Goal: Task Accomplishment & Management: Complete application form

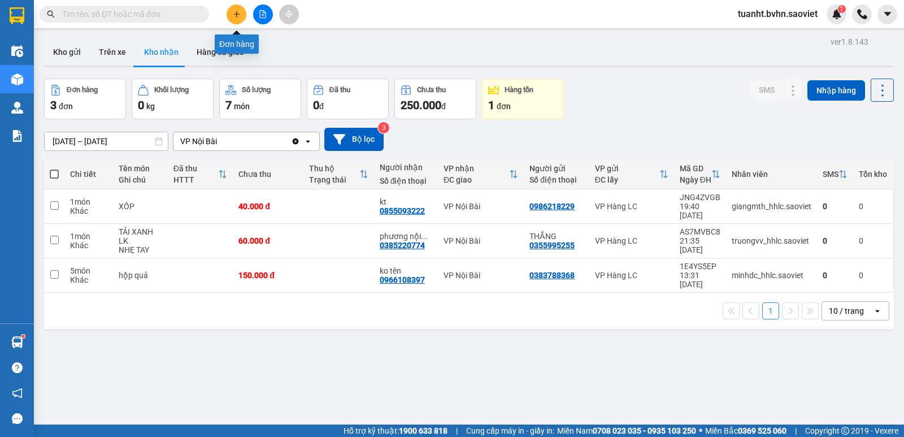
click at [231, 19] on button at bounding box center [237, 15] width 20 height 20
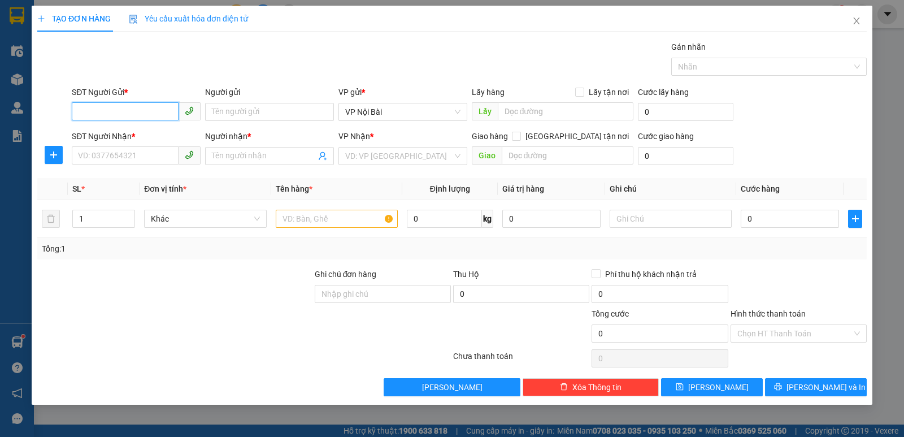
click at [159, 106] on input "SĐT Người Gửi *" at bounding box center [125, 111] width 107 height 18
type input "0886634302"
click at [143, 128] on div "0886634302 - hoàng" at bounding box center [136, 134] width 129 height 18
type input "hoàng"
type input "0353946752"
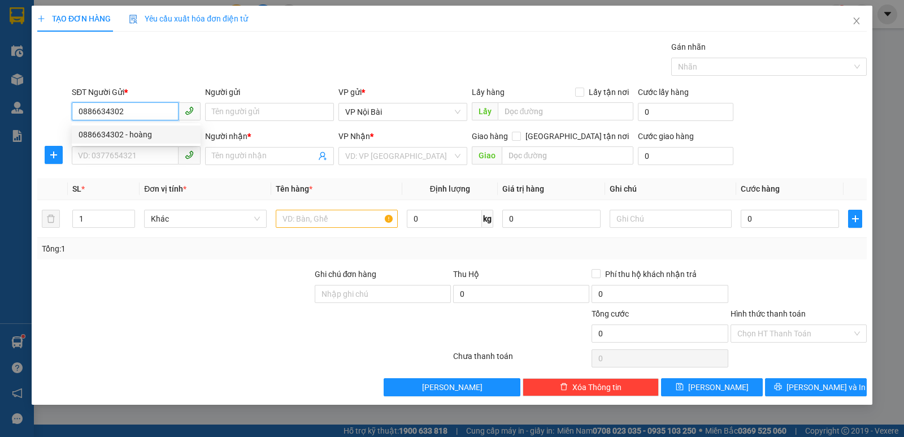
type input "LIÊN"
type input "0886634302"
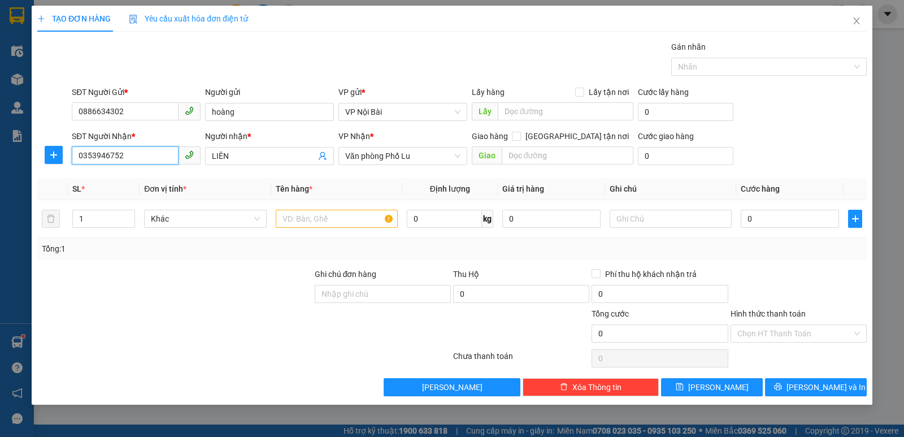
drag, startPoint x: 141, startPoint y: 158, endPoint x: 63, endPoint y: 174, distance: 79.0
click at [64, 173] on div "Transit Pickup Surcharge Ids Transit Deliver Surcharge Ids Transit Deliver Surc…" at bounding box center [451, 218] width 829 height 355
type input "0367712559"
click at [153, 173] on div "0367712559 - LAN" at bounding box center [136, 178] width 115 height 12
type input "LAN"
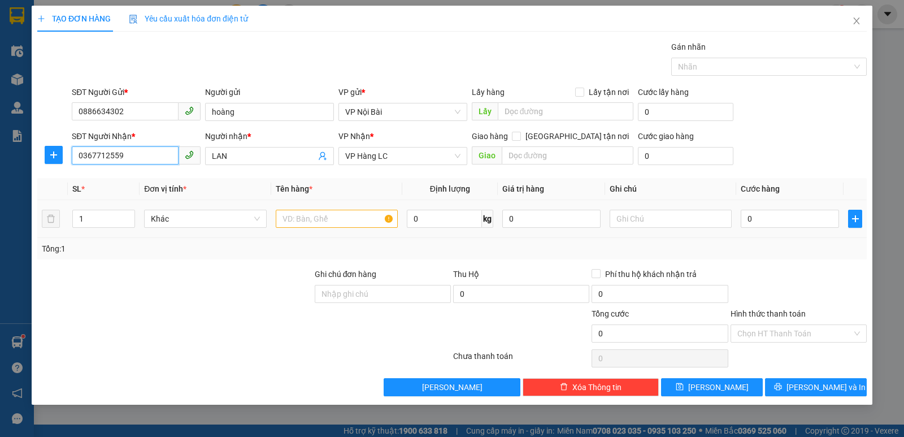
type input "0367712559"
click at [342, 216] on input "text" at bounding box center [337, 219] width 122 height 18
type input "xốp tôm"
click at [639, 225] on input "text" at bounding box center [671, 219] width 122 height 18
type input "chết ko chịu"
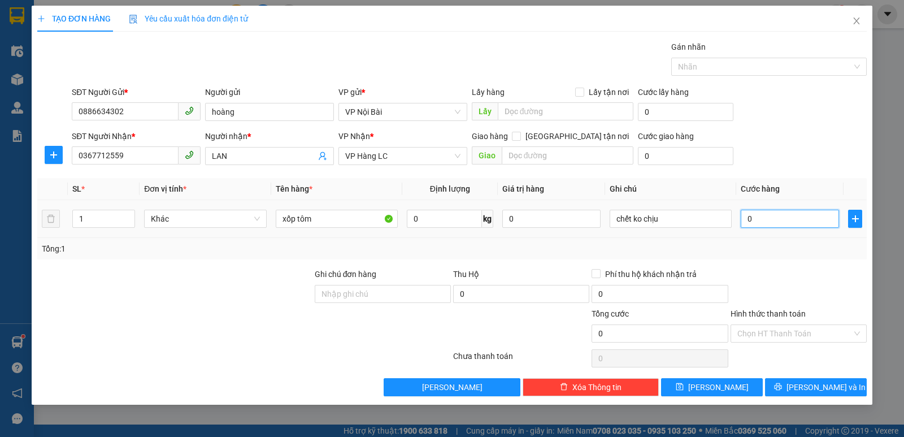
click at [764, 221] on input "0" at bounding box center [790, 219] width 98 height 18
type input "7"
type input "70"
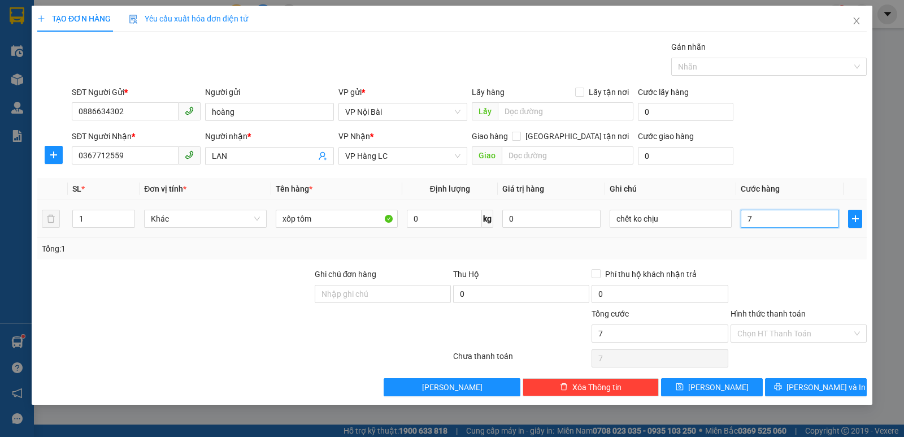
type input "70"
type input "700"
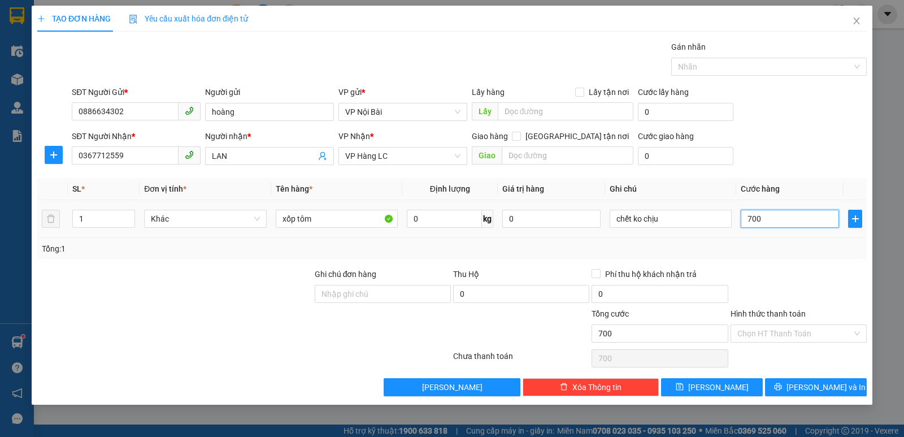
type input "7.000"
type input "70.000"
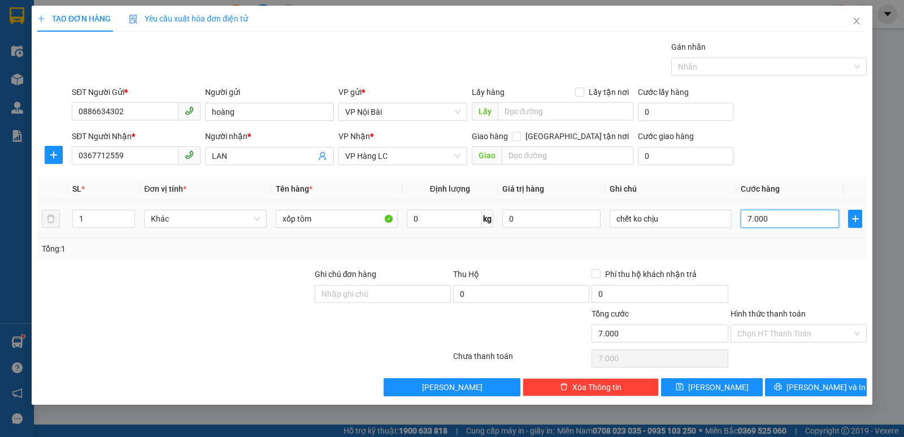
type input "70.000"
click at [763, 251] on div "Tổng: 1" at bounding box center [452, 248] width 820 height 12
click at [837, 384] on span "[PERSON_NAME] và In" at bounding box center [826, 387] width 79 height 12
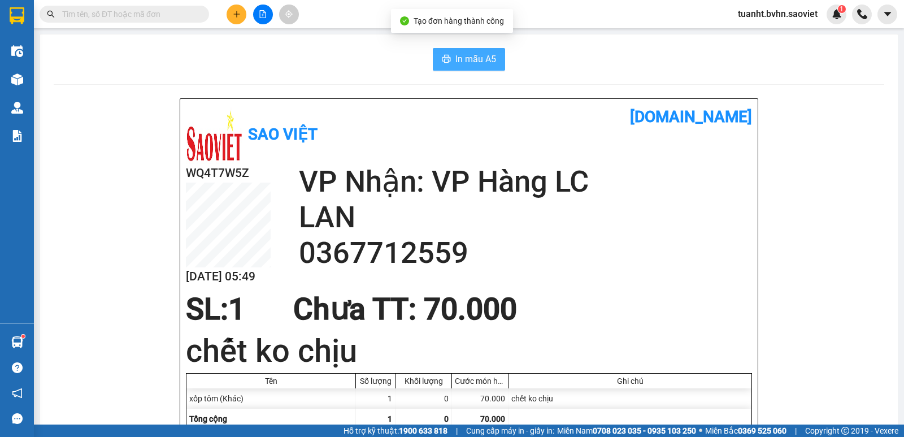
click at [471, 61] on span "In mẫu A5" at bounding box center [475, 59] width 41 height 14
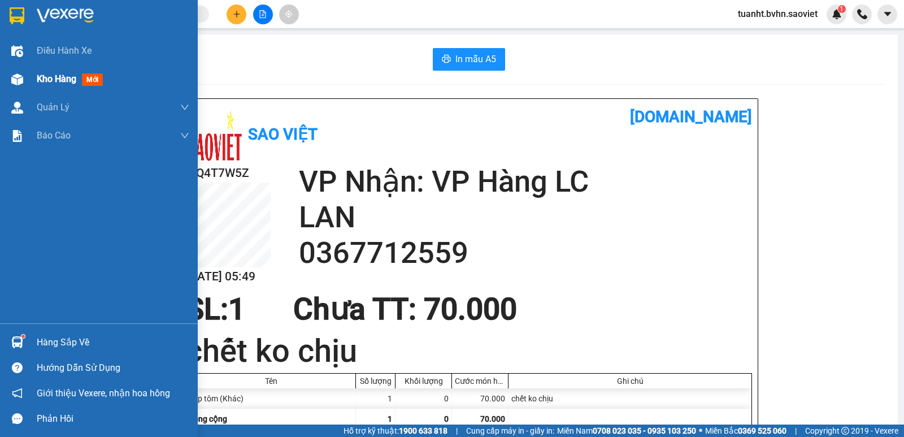
click at [27, 75] on div at bounding box center [17, 79] width 20 height 20
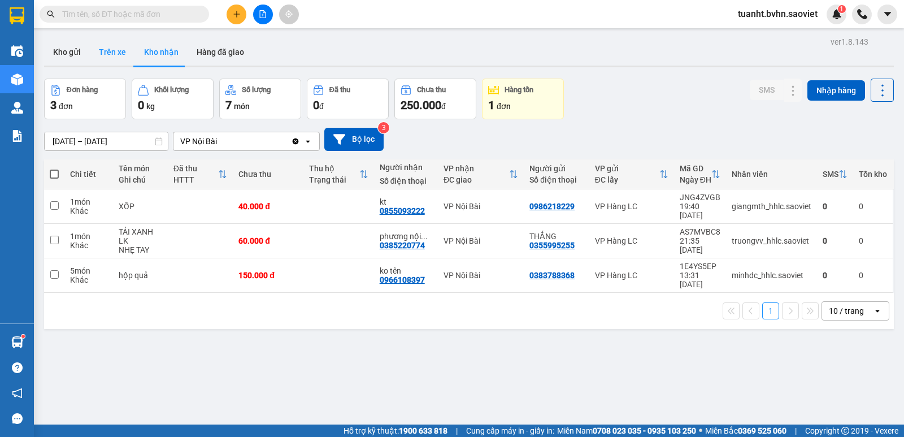
click at [115, 49] on button "Trên xe" at bounding box center [112, 51] width 45 height 27
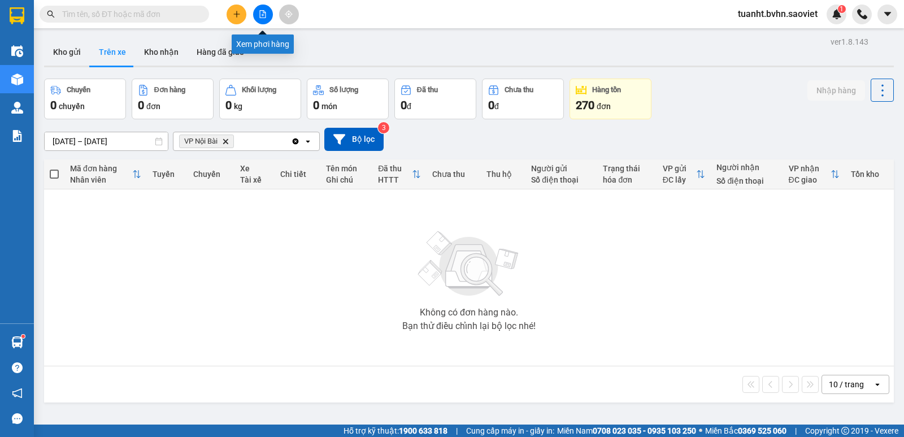
click at [264, 20] on button at bounding box center [263, 15] width 20 height 20
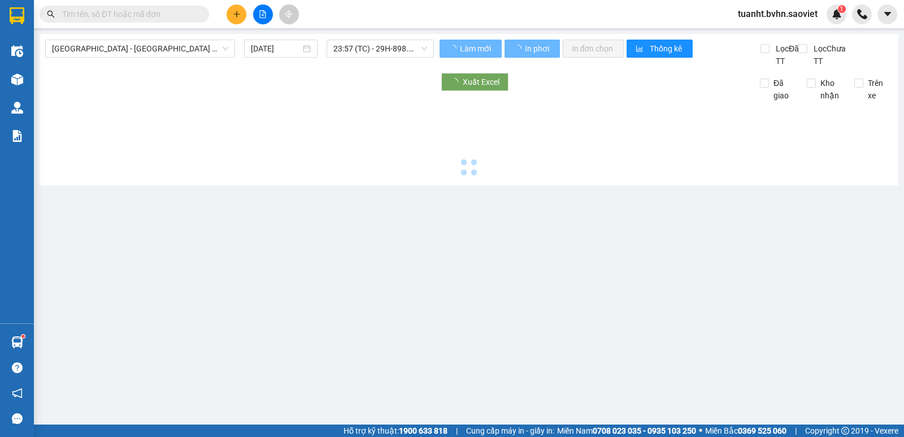
type input "[DATE]"
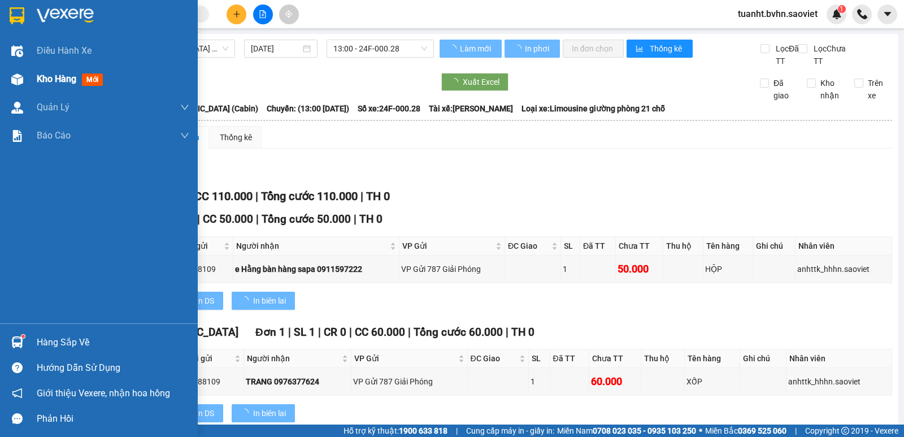
click at [15, 81] on img at bounding box center [17, 79] width 12 height 12
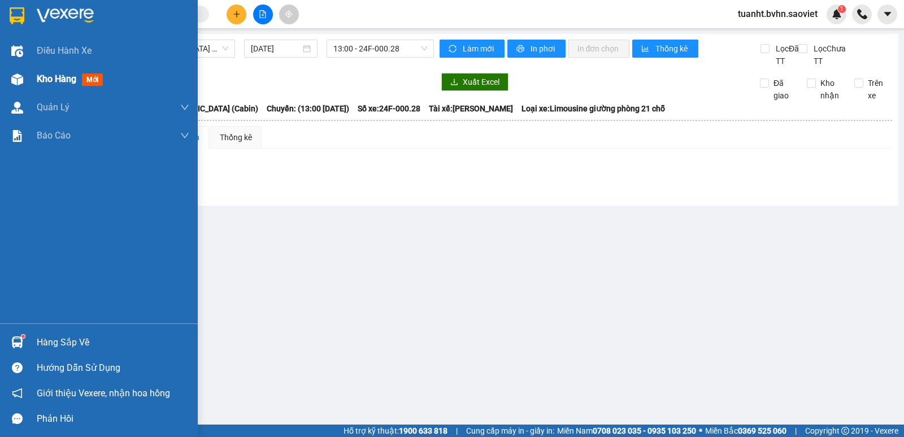
click at [18, 84] on img at bounding box center [17, 79] width 12 height 12
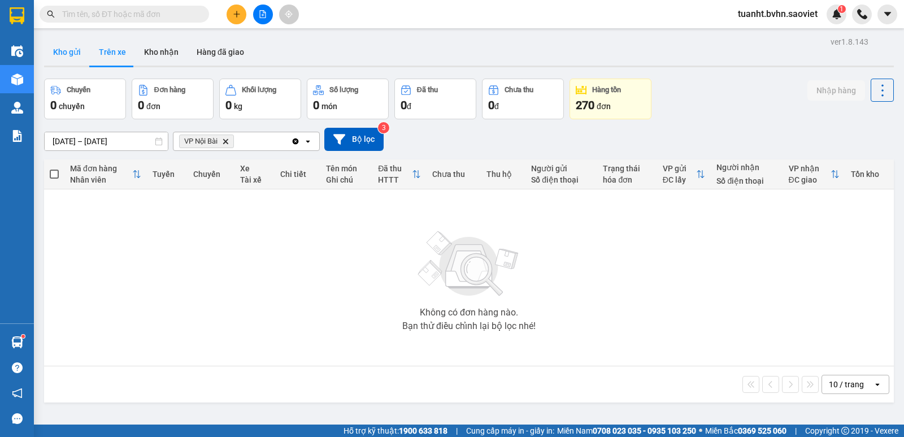
click at [76, 54] on button "Kho gửi" at bounding box center [67, 51] width 46 height 27
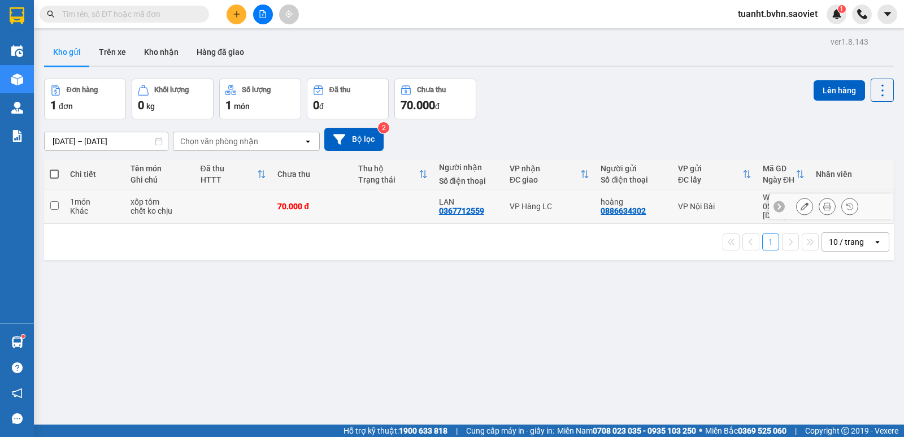
click at [57, 204] on input "checkbox" at bounding box center [54, 205] width 8 height 8
checkbox input "true"
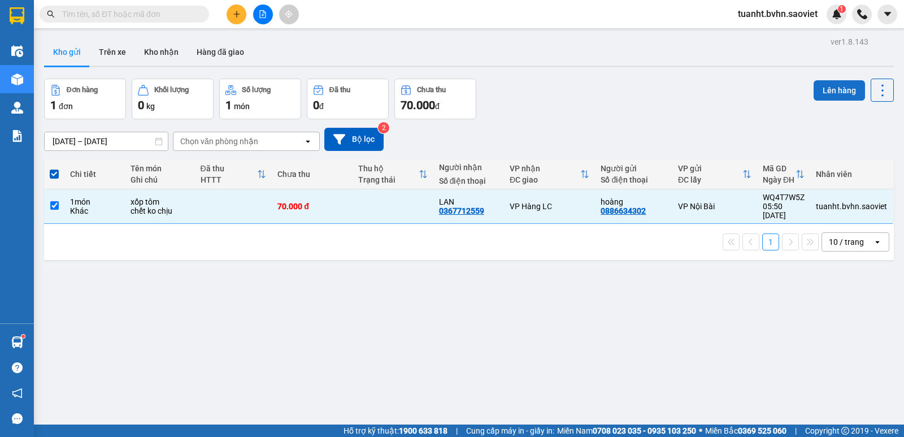
click at [817, 92] on button "Lên hàng" at bounding box center [839, 90] width 51 height 20
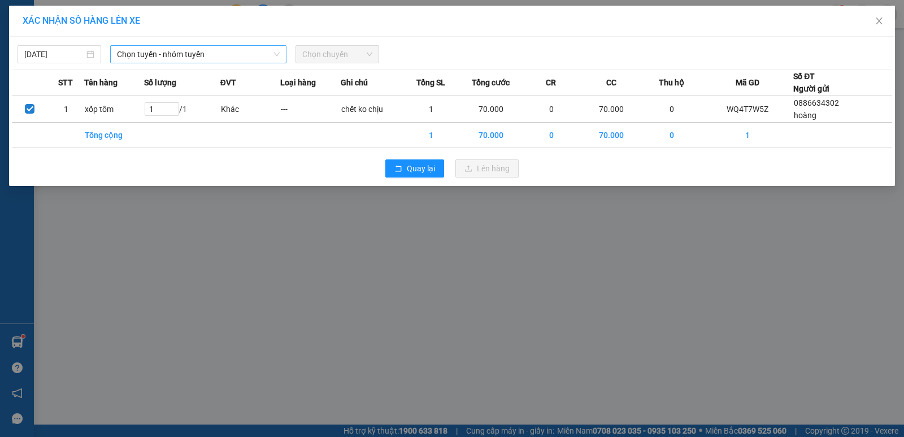
click at [176, 54] on span "Chọn tuyến - nhóm tuyến" at bounding box center [198, 54] width 163 height 17
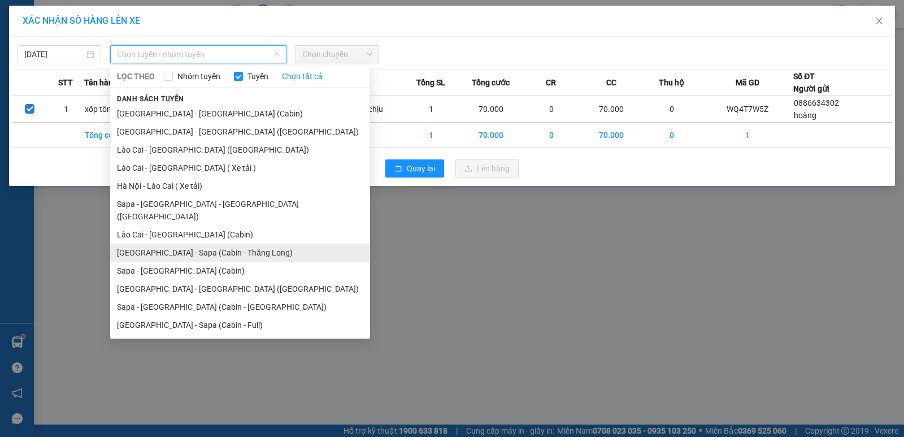
click at [214, 244] on li "[GEOGRAPHIC_DATA] - Sapa (Cabin - Thăng Long)" at bounding box center [240, 253] width 260 height 18
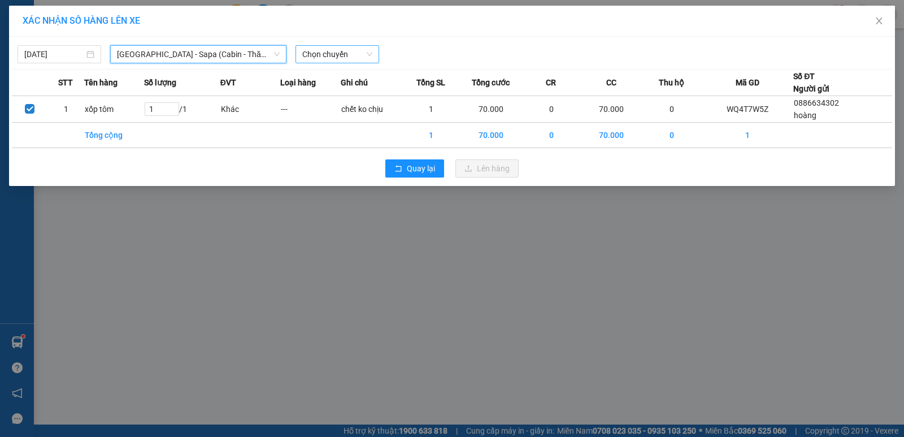
click at [333, 55] on span "Chọn chuyến" at bounding box center [337, 54] width 70 height 17
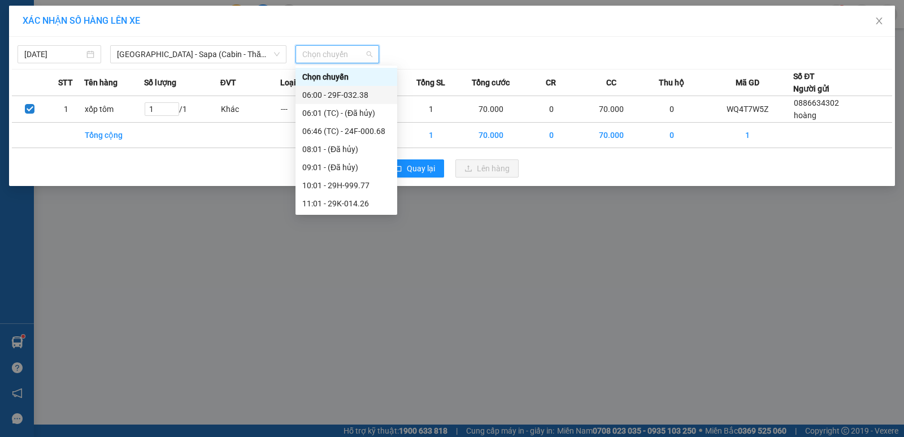
click at [344, 99] on div "06:00 - 29F-032.38" at bounding box center [346, 95] width 88 height 12
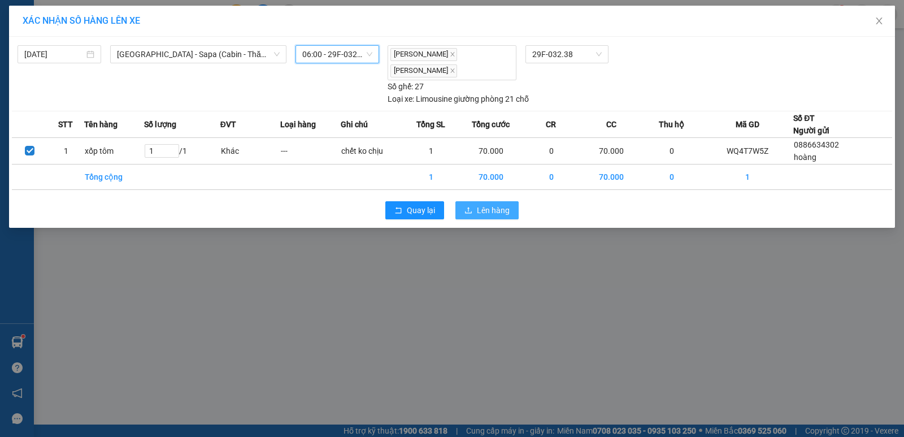
click at [504, 204] on span "Lên hàng" at bounding box center [493, 210] width 33 height 12
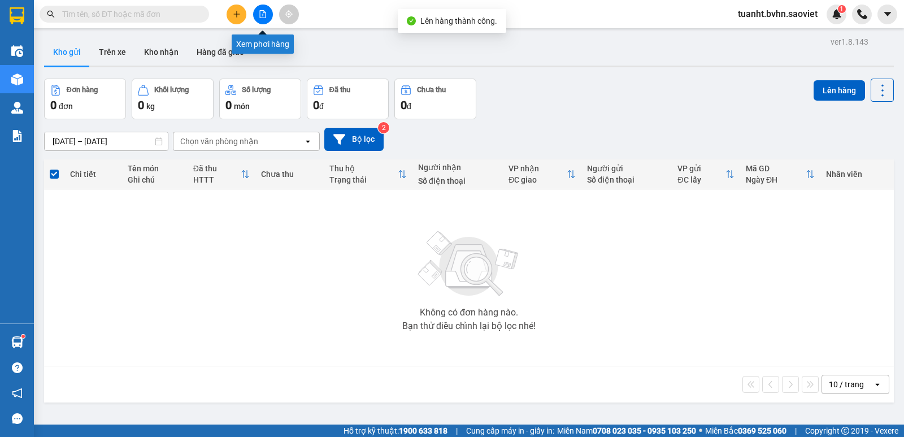
click at [267, 19] on button at bounding box center [263, 15] width 20 height 20
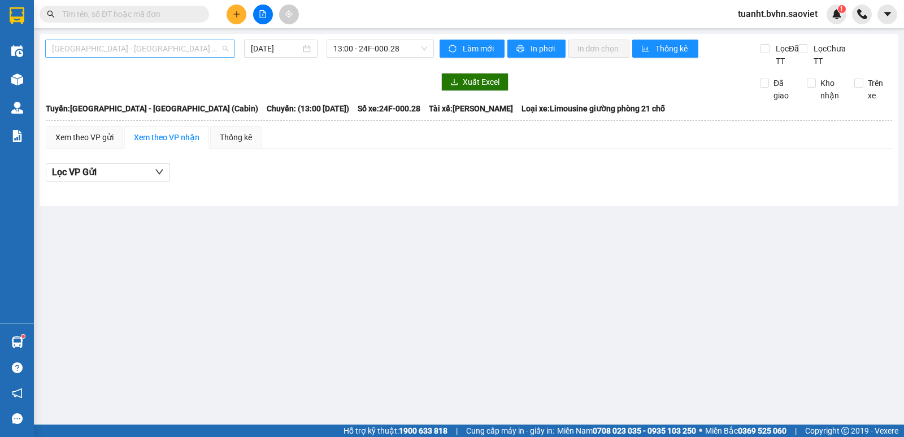
click at [131, 51] on span "[GEOGRAPHIC_DATA] - [GEOGRAPHIC_DATA] (Cabin)" at bounding box center [140, 48] width 176 height 17
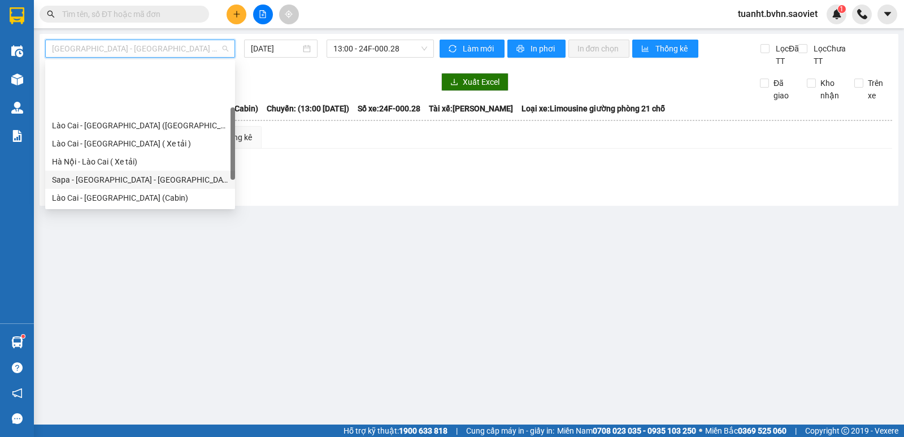
scroll to position [57, 0]
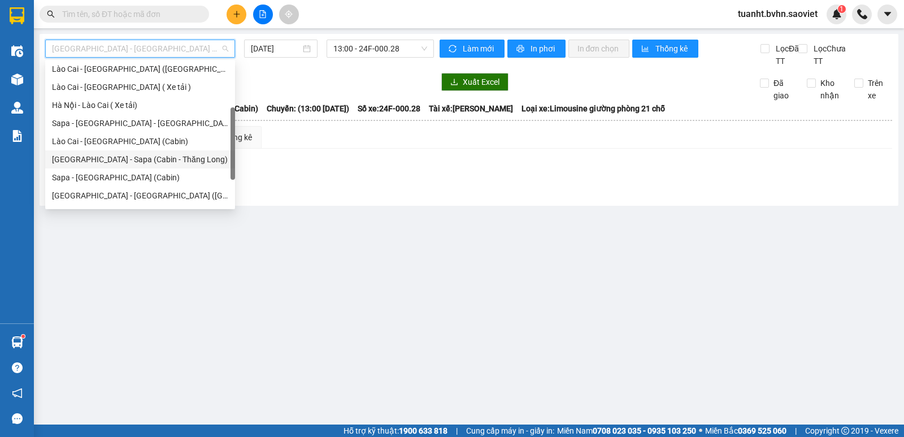
click at [169, 164] on div "[GEOGRAPHIC_DATA] - Sapa (Cabin - Thăng Long)" at bounding box center [140, 159] width 176 height 12
type input "[DATE]"
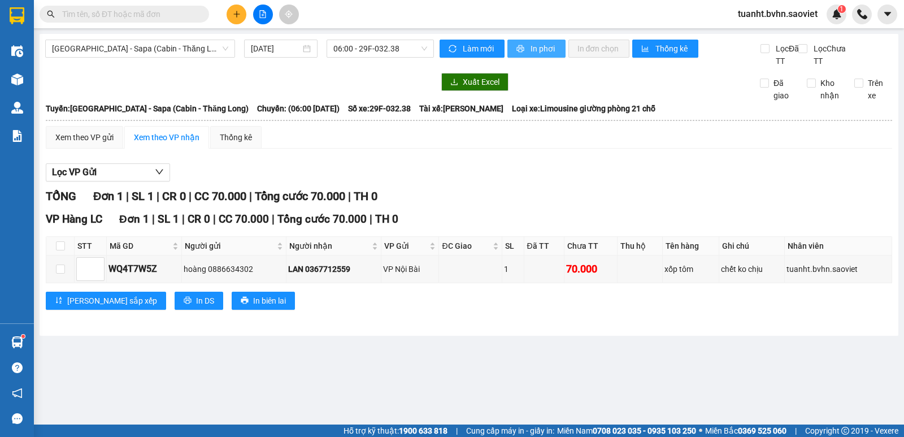
click at [525, 46] on button "In phơi" at bounding box center [536, 49] width 58 height 18
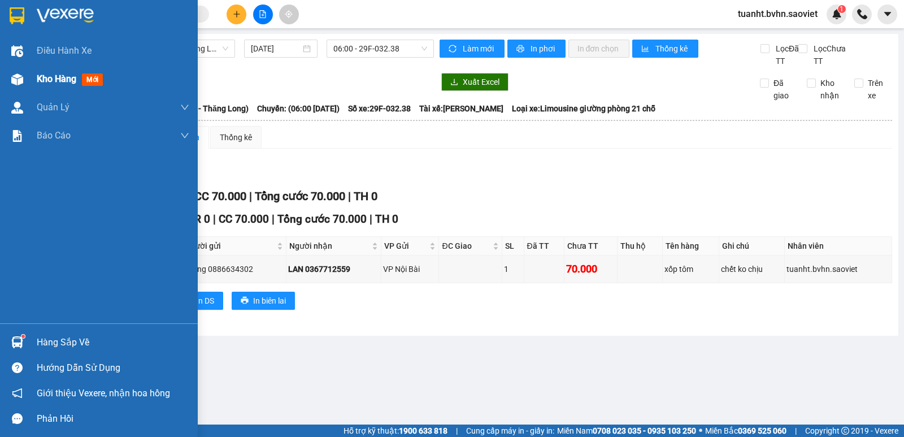
click at [25, 78] on div at bounding box center [17, 79] width 20 height 20
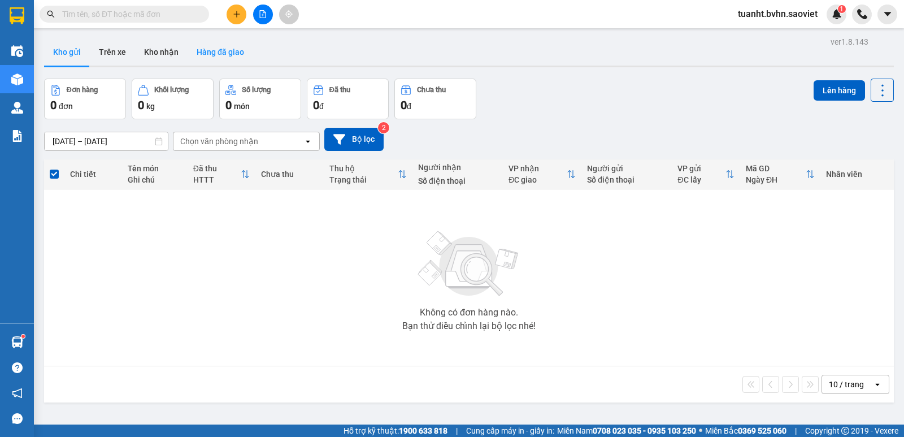
click at [188, 53] on button "Hàng đã giao" at bounding box center [221, 51] width 66 height 27
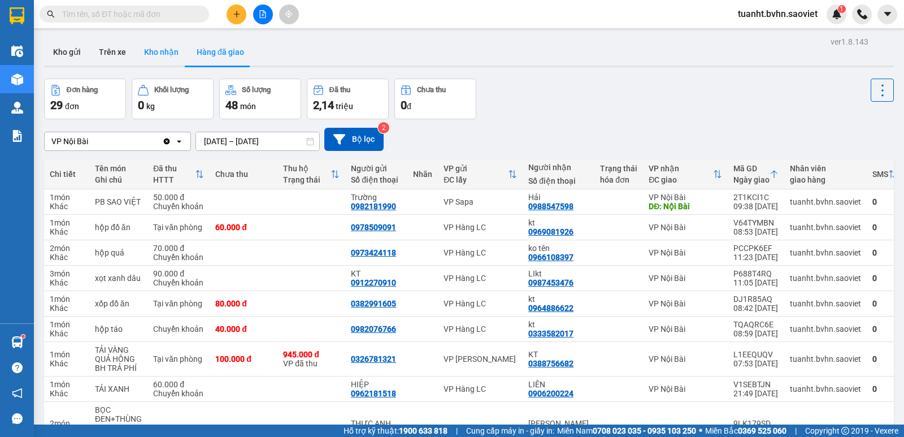
click at [162, 59] on button "Kho nhận" at bounding box center [161, 51] width 53 height 27
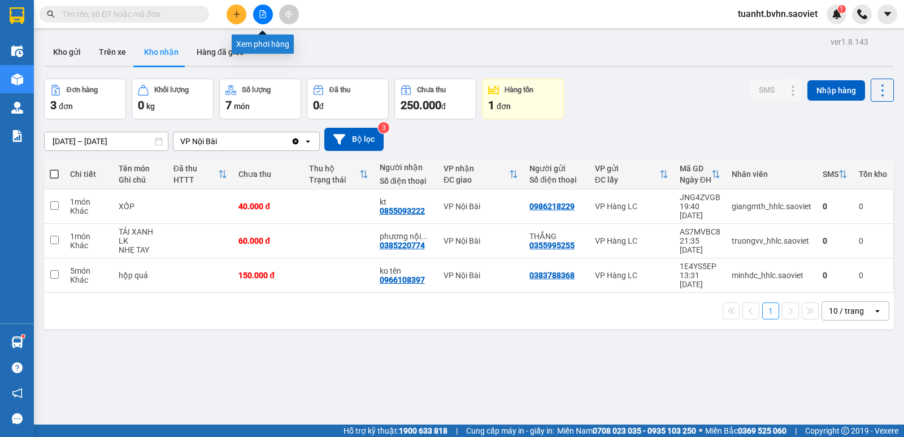
click at [262, 18] on icon "file-add" at bounding box center [263, 14] width 6 height 8
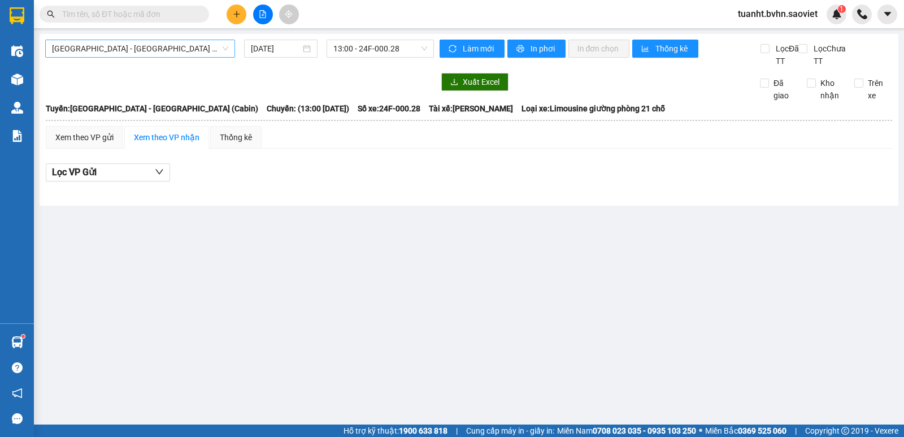
click at [163, 45] on span "[GEOGRAPHIC_DATA] - [GEOGRAPHIC_DATA] (Cabin)" at bounding box center [140, 48] width 176 height 17
click at [396, 51] on span "13:00 - 24F-000.28" at bounding box center [379, 48] width 93 height 17
click at [132, 49] on span "[GEOGRAPHIC_DATA] - [GEOGRAPHIC_DATA] (Cabin)" at bounding box center [140, 48] width 176 height 17
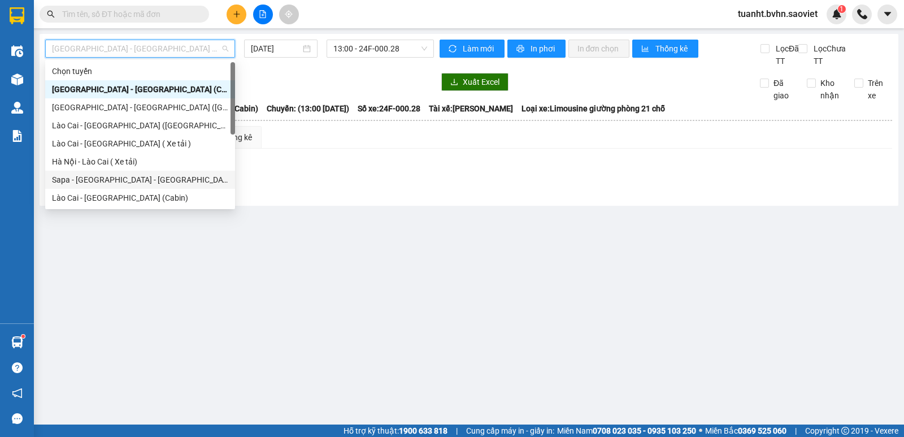
scroll to position [90, 0]
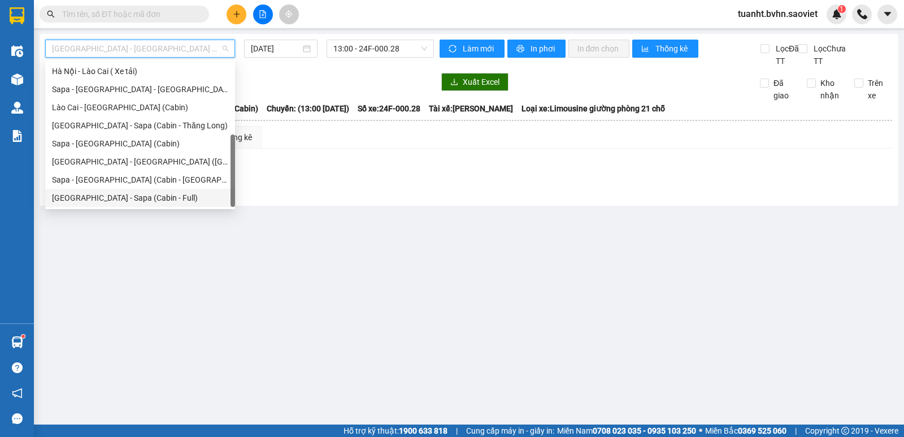
click at [137, 195] on div "[GEOGRAPHIC_DATA] - Sapa (Cabin - Full)" at bounding box center [140, 198] width 176 height 12
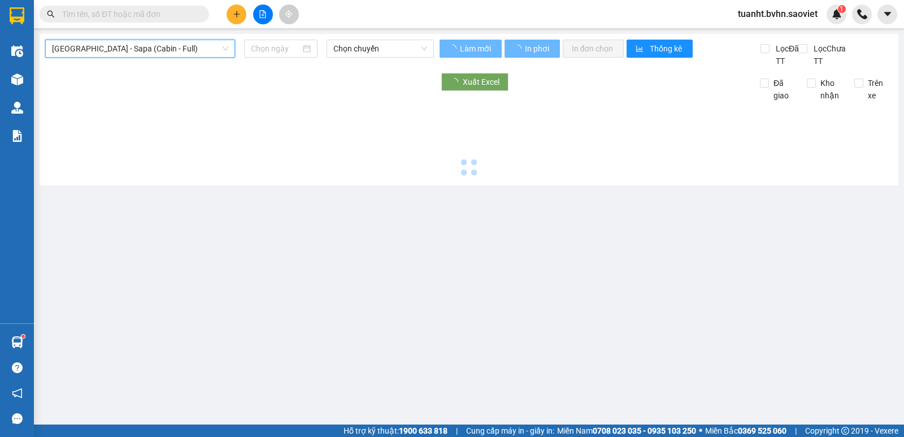
type input "[DATE]"
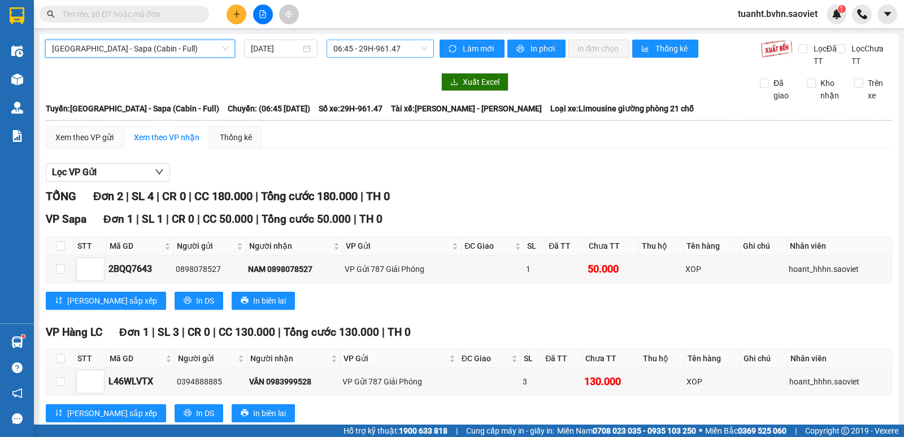
click at [374, 55] on span "06:45 - 29H-961.47" at bounding box center [379, 48] width 93 height 17
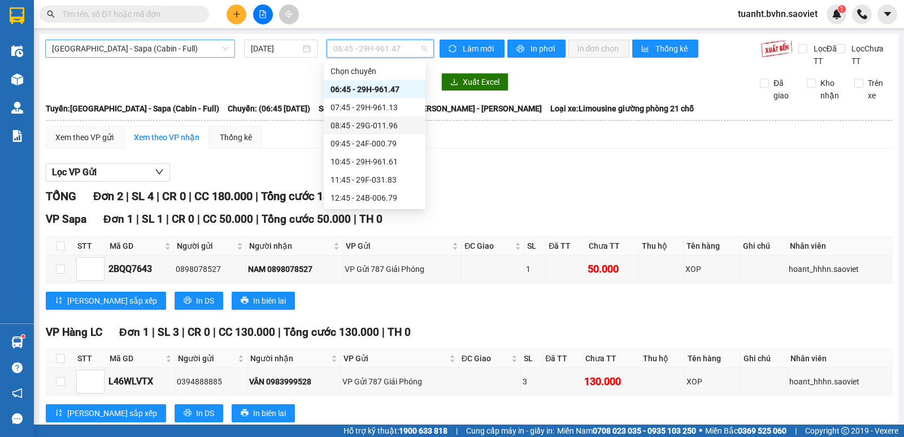
click at [159, 41] on span "[GEOGRAPHIC_DATA] - Sapa (Cabin - Full)" at bounding box center [140, 48] width 176 height 17
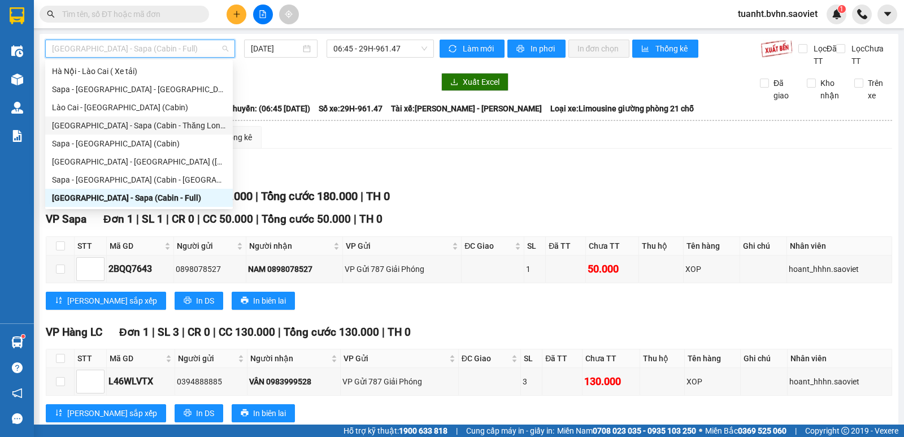
click at [166, 127] on div "[GEOGRAPHIC_DATA] - Sapa (Cabin - Thăng Long)" at bounding box center [139, 125] width 174 height 12
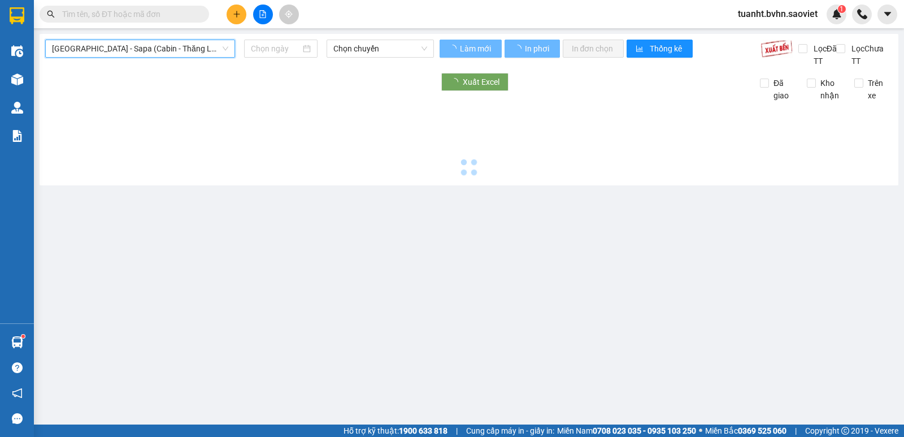
type input "[DATE]"
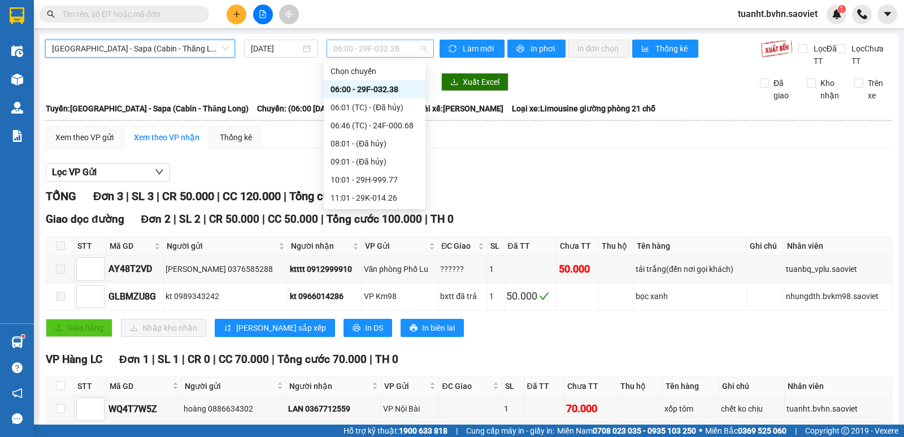
click at [371, 53] on span "06:00 - 29F-032.38" at bounding box center [379, 48] width 93 height 17
click at [403, 123] on div "06:46 (TC) - 24F-000.68" at bounding box center [375, 125] width 88 height 12
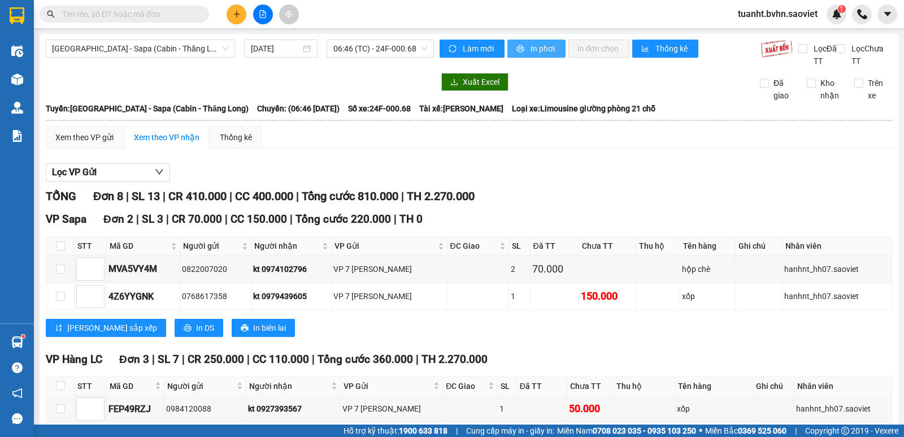
click at [533, 50] on span "In phơi" at bounding box center [544, 48] width 26 height 12
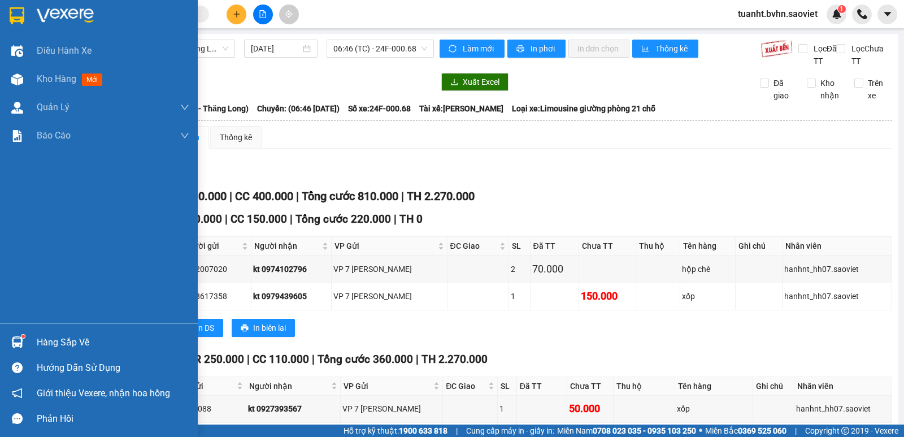
drag, startPoint x: 19, startPoint y: 76, endPoint x: 275, endPoint y: 8, distance: 265.3
click at [19, 76] on img at bounding box center [17, 79] width 12 height 12
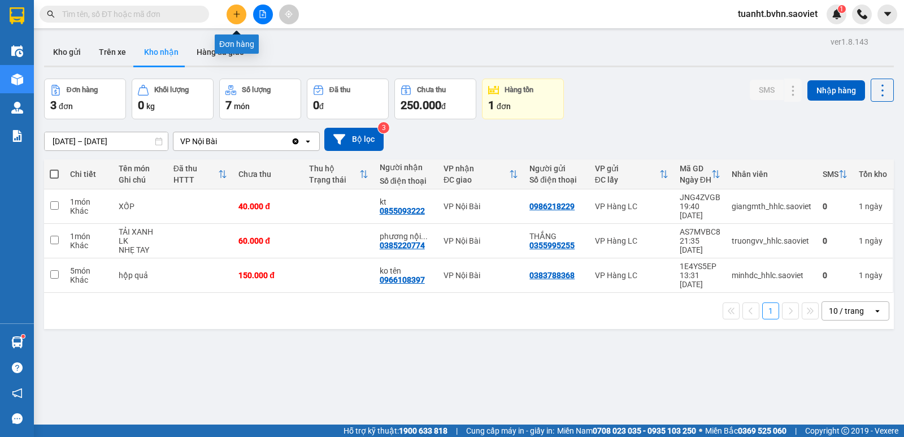
click at [238, 18] on button at bounding box center [237, 15] width 20 height 20
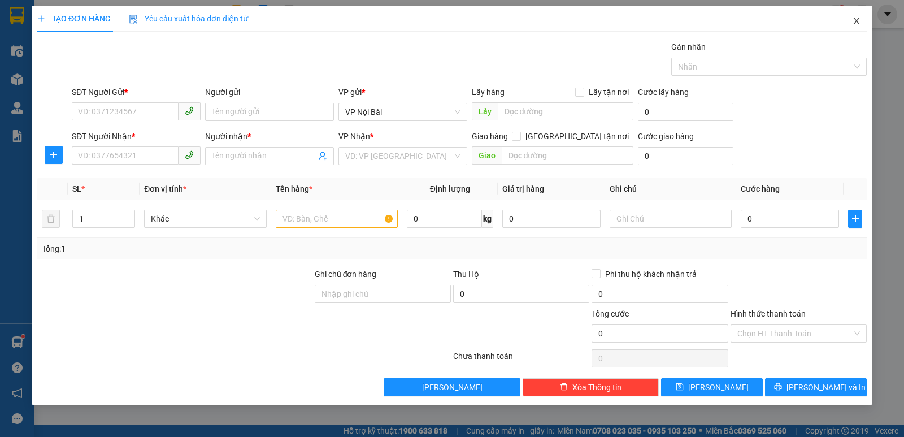
click at [857, 19] on icon "close" at bounding box center [856, 20] width 9 height 9
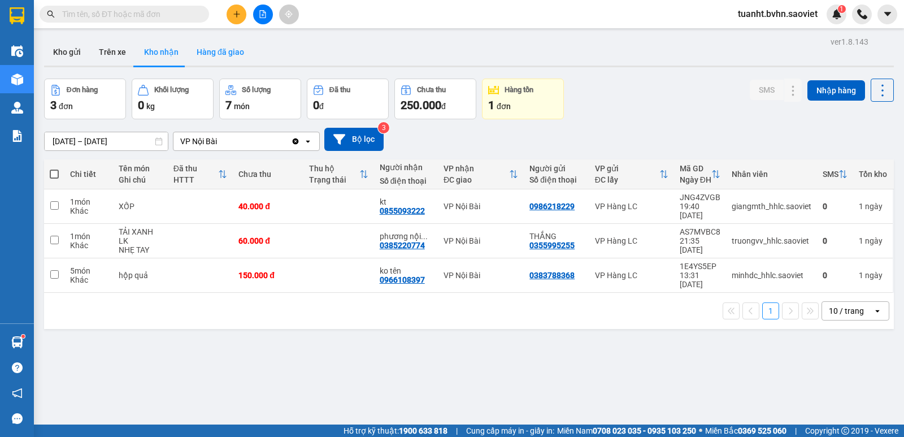
click at [212, 54] on button "Hàng đã giao" at bounding box center [221, 51] width 66 height 27
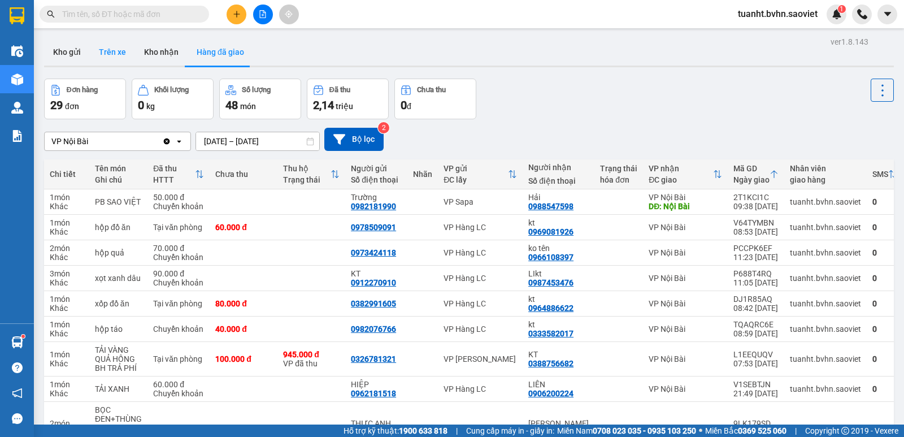
click at [116, 54] on button "Trên xe" at bounding box center [112, 51] width 45 height 27
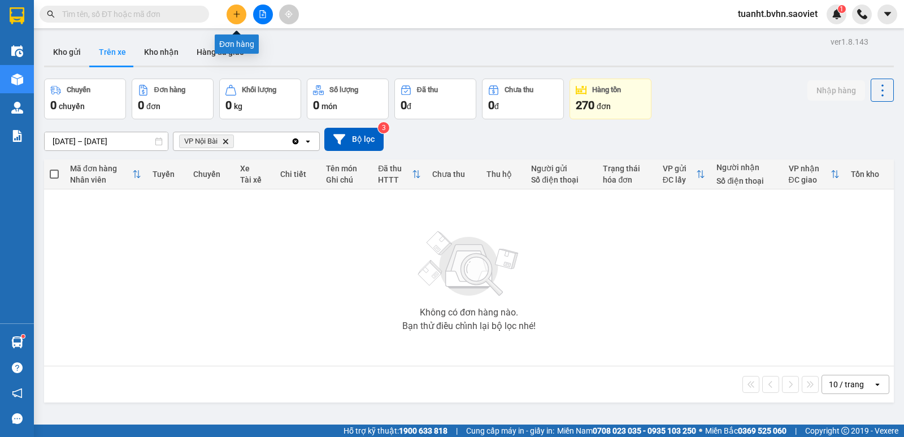
click at [235, 16] on icon "plus" at bounding box center [237, 14] width 8 height 8
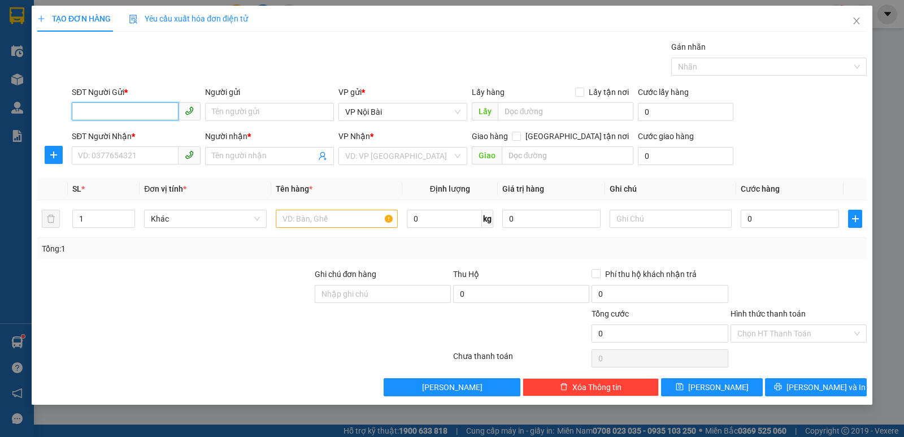
click at [127, 106] on input "SĐT Người Gửi *" at bounding box center [125, 111] width 107 height 18
type input "0913684196"
click at [162, 127] on div "0913684196 - cường" at bounding box center [136, 134] width 129 height 18
type input "cường"
type input "0918555186"
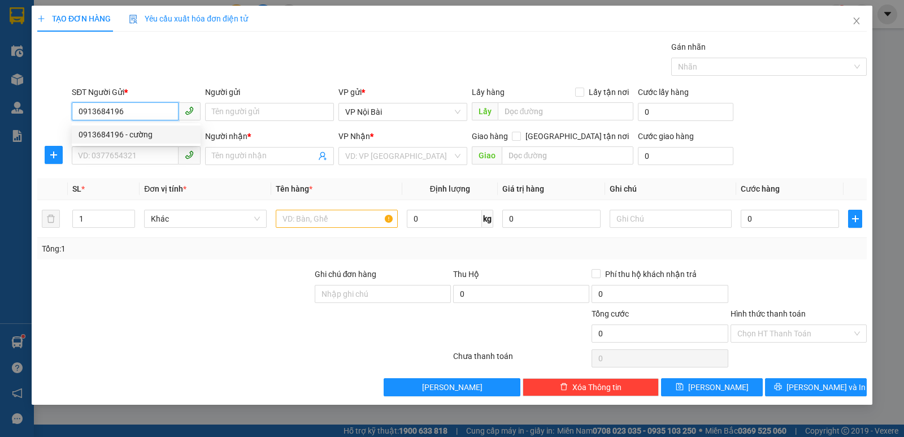
type input "nam"
type input "0913684196"
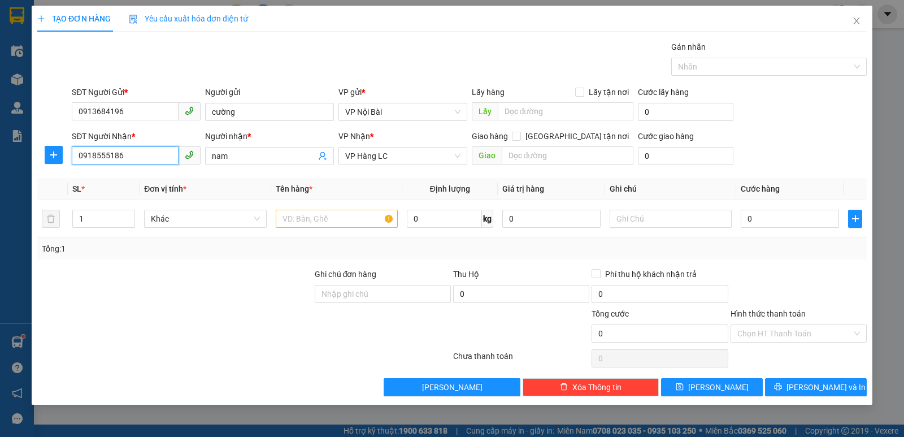
click at [141, 156] on input "0918555186" at bounding box center [125, 155] width 107 height 18
click at [293, 216] on input "text" at bounding box center [337, 219] width 122 height 18
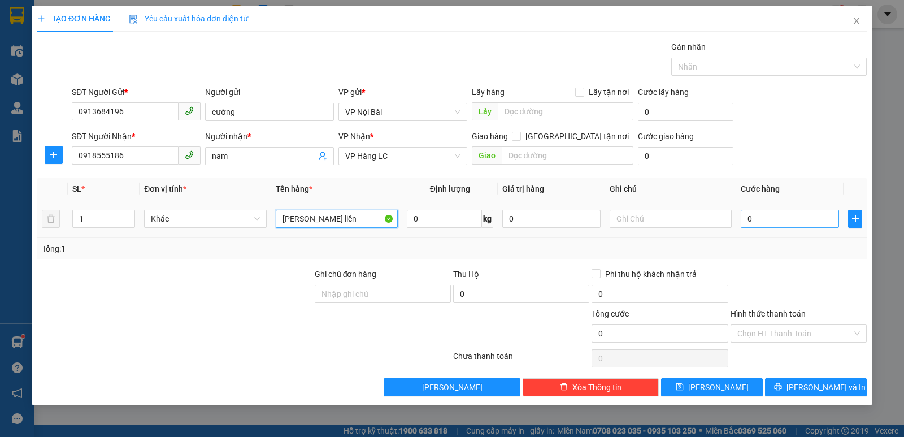
type input "[PERSON_NAME] liền"
click at [807, 223] on input "0" at bounding box center [790, 219] width 98 height 18
type input "5"
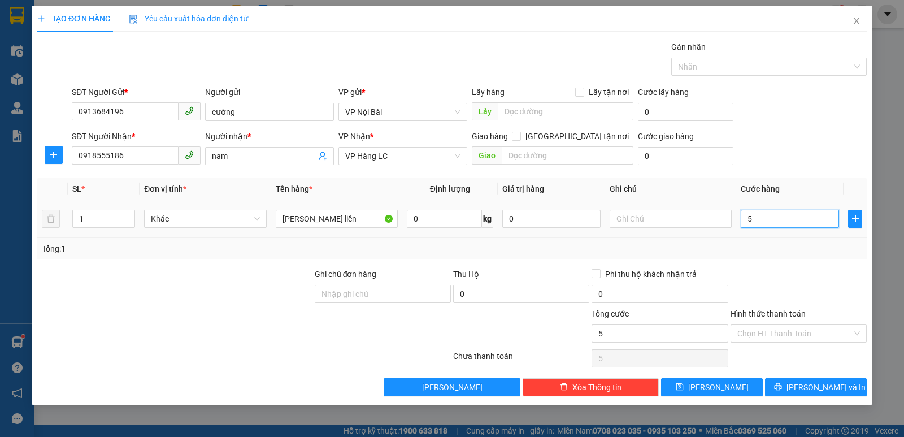
type input "50"
type input "50.000"
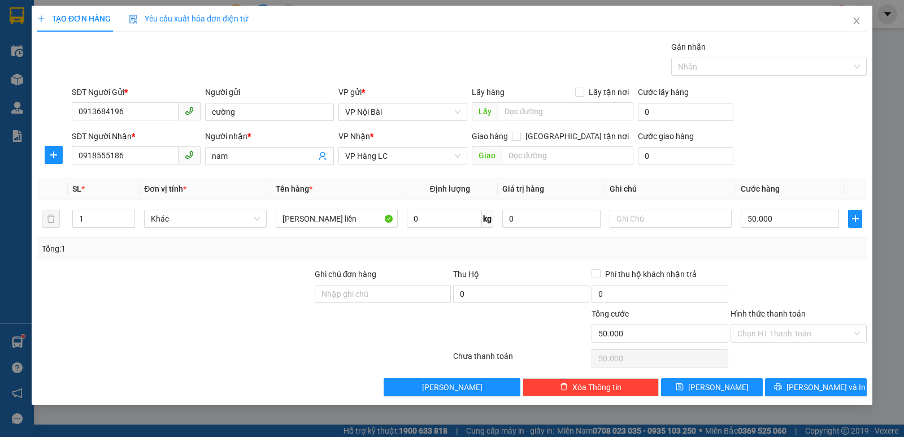
click at [821, 290] on div at bounding box center [798, 288] width 138 height 40
click at [785, 331] on input "Hình thức thanh toán" at bounding box center [794, 333] width 115 height 17
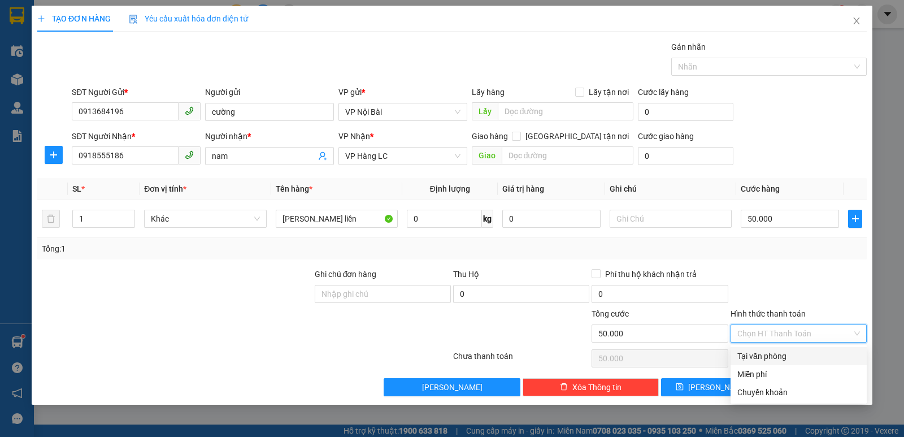
click at [780, 358] on div "Tại văn phòng" at bounding box center [798, 356] width 123 height 12
type input "0"
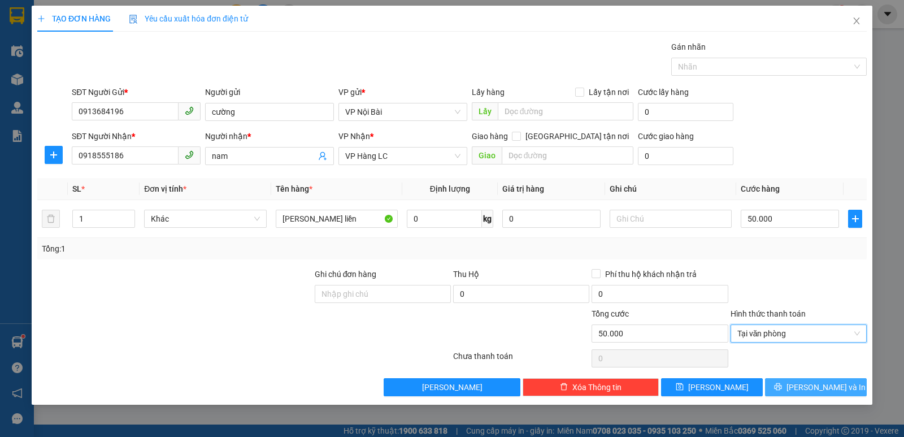
click at [819, 385] on span "[PERSON_NAME] và In" at bounding box center [826, 387] width 79 height 12
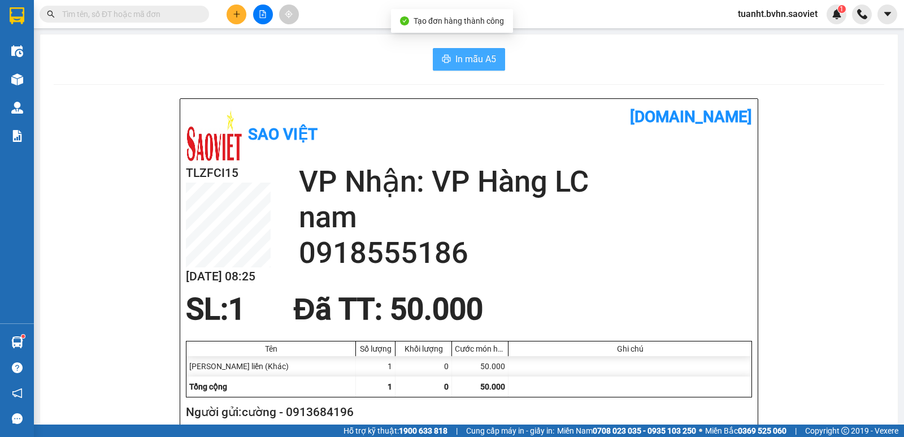
click at [481, 68] on button "In mẫu A5" at bounding box center [469, 59] width 72 height 23
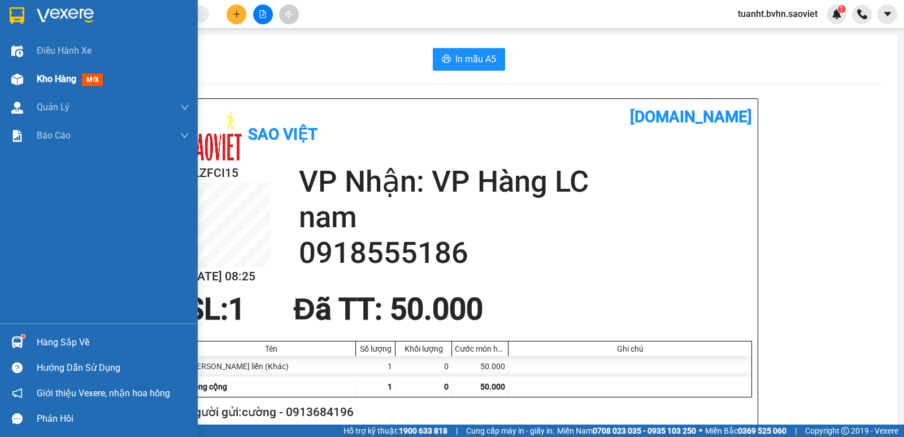
click at [24, 71] on div at bounding box center [17, 79] width 20 height 20
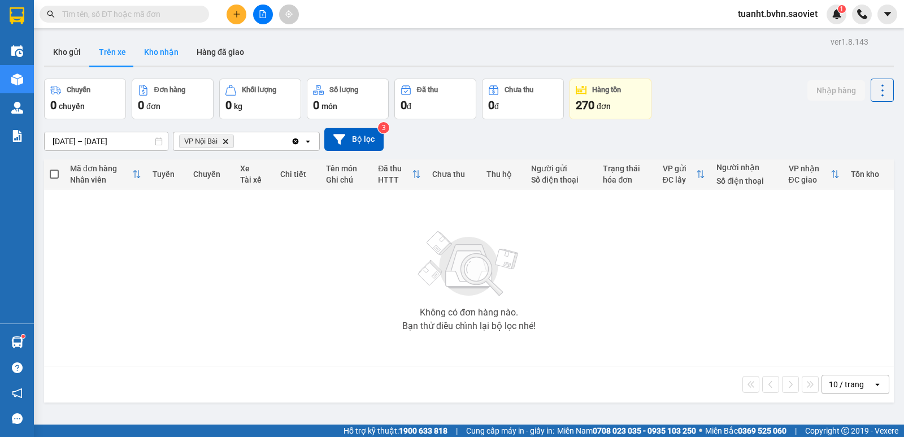
click at [155, 53] on button "Kho nhận" at bounding box center [161, 51] width 53 height 27
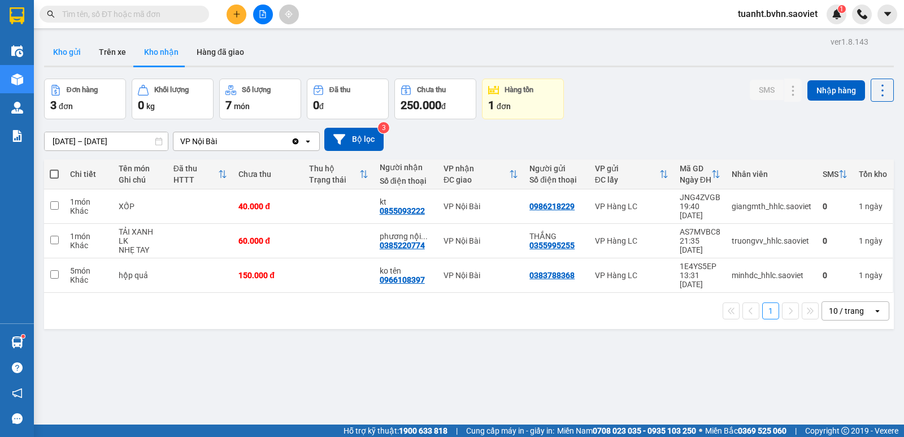
click at [83, 44] on button "Kho gửi" at bounding box center [67, 51] width 46 height 27
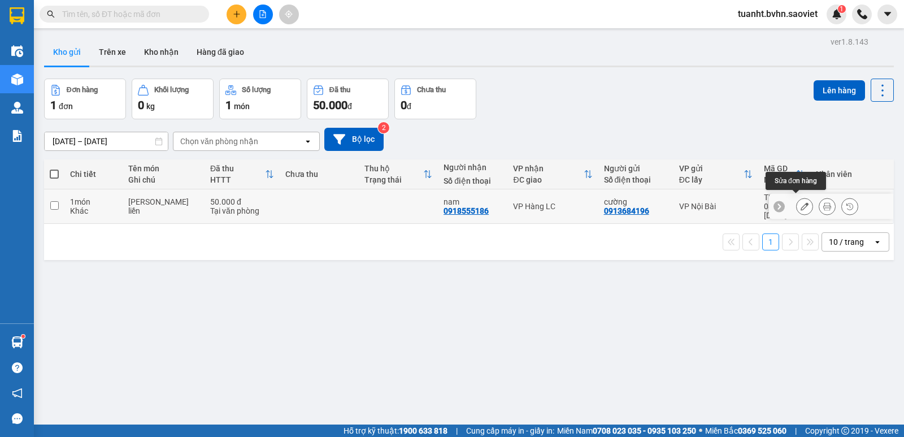
click at [801, 202] on icon at bounding box center [805, 206] width 8 height 8
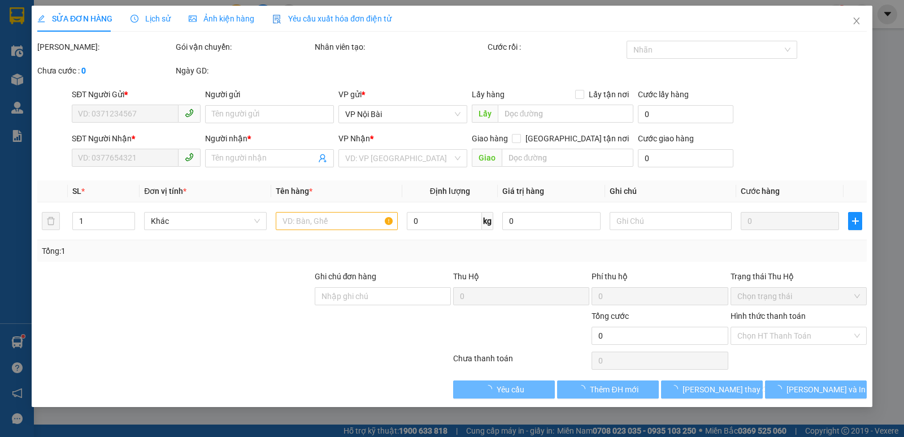
type input "0913684196"
type input "cường"
type input "0918555186"
type input "nam"
type input "50.000"
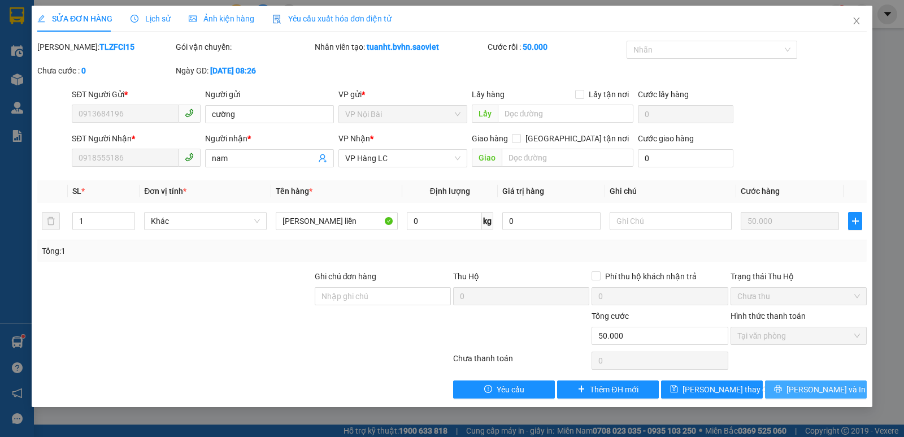
click at [807, 386] on span "[PERSON_NAME] và In" at bounding box center [826, 389] width 79 height 12
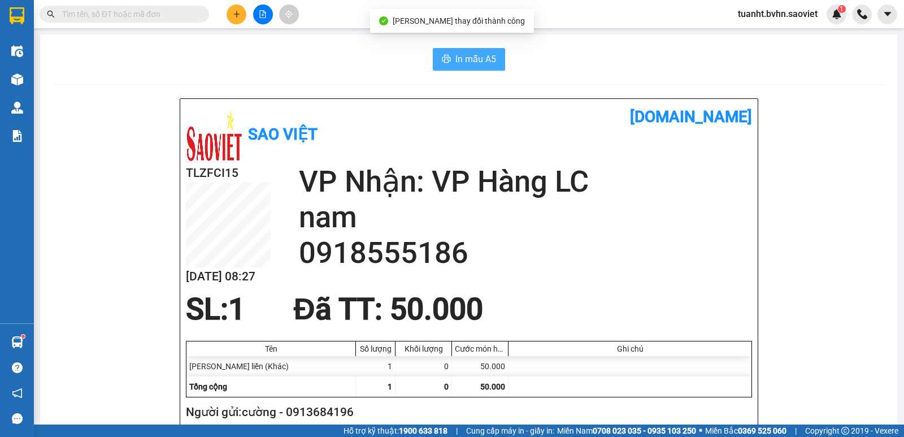
click at [494, 63] on button "In mẫu A5" at bounding box center [469, 59] width 72 height 23
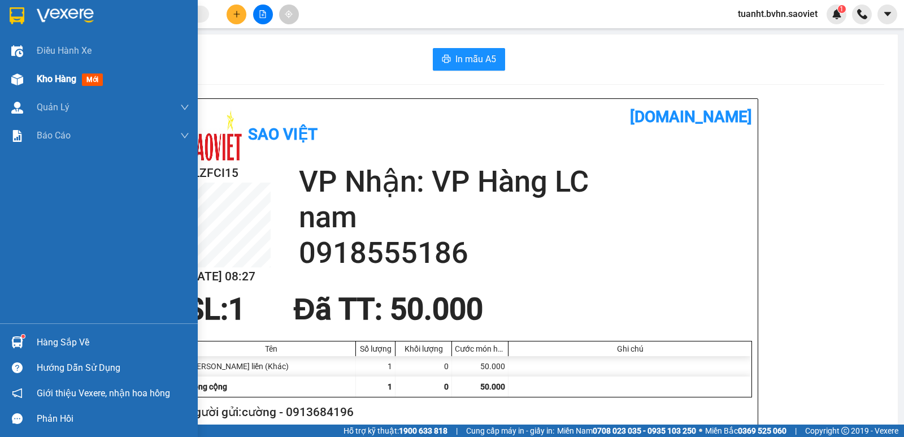
drag, startPoint x: 12, startPoint y: 76, endPoint x: 25, endPoint y: 70, distance: 14.7
click at [12, 76] on img at bounding box center [17, 79] width 12 height 12
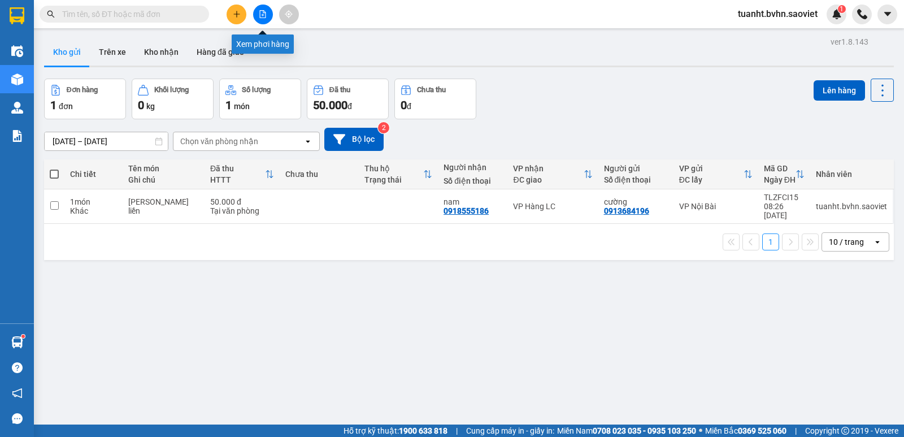
click at [267, 16] on button at bounding box center [263, 15] width 20 height 20
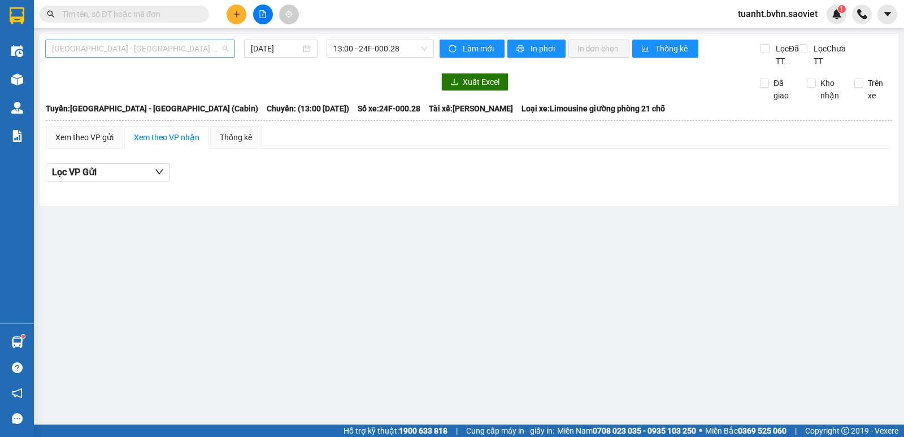
click at [198, 46] on span "[GEOGRAPHIC_DATA] - [GEOGRAPHIC_DATA] (Cabin)" at bounding box center [140, 48] width 176 height 17
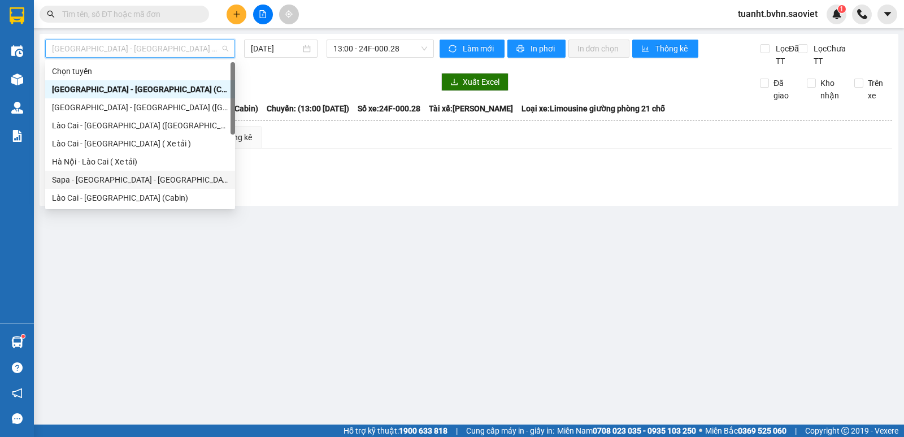
scroll to position [90, 0]
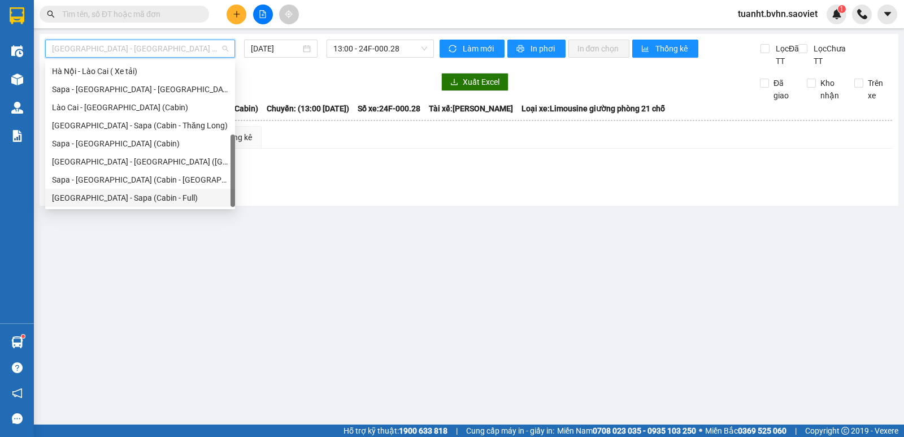
click at [161, 198] on div "[GEOGRAPHIC_DATA] - Sapa (Cabin - Full)" at bounding box center [140, 198] width 176 height 12
type input "[DATE]"
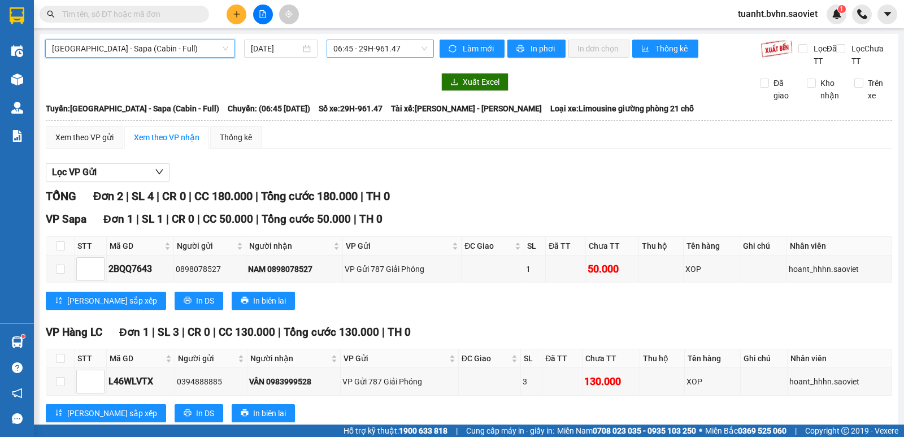
click at [404, 55] on span "06:45 - 29H-961.47" at bounding box center [379, 48] width 93 height 17
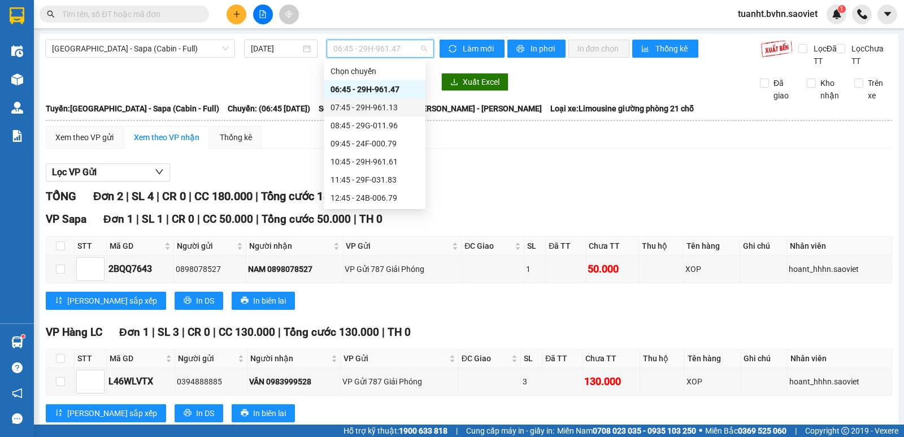
click at [388, 114] on div "07:45 - 29H-961.13" at bounding box center [375, 107] width 102 height 18
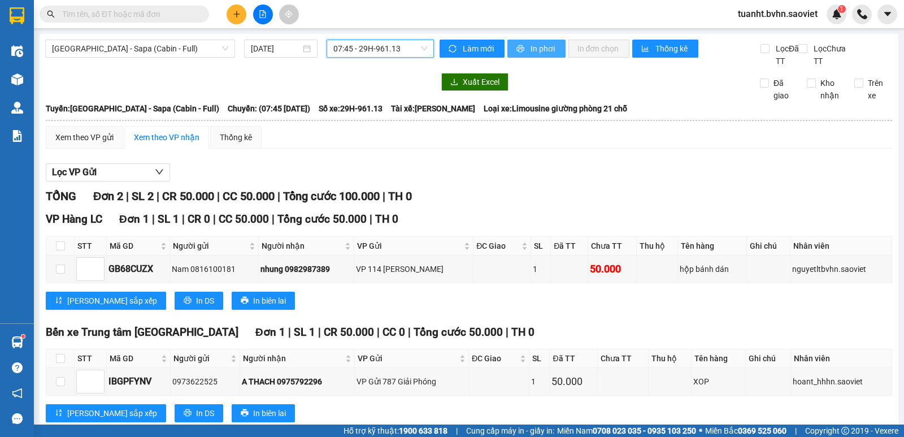
click at [531, 53] on span "In phơi" at bounding box center [544, 48] width 26 height 12
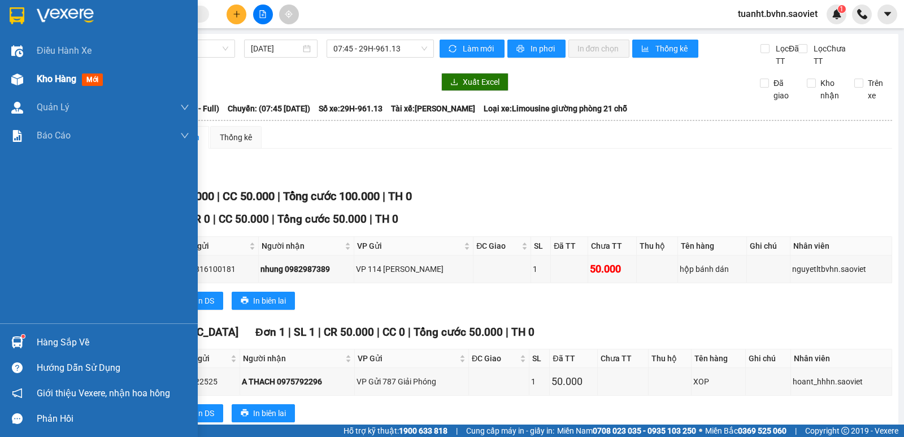
click at [19, 83] on img at bounding box center [17, 79] width 12 height 12
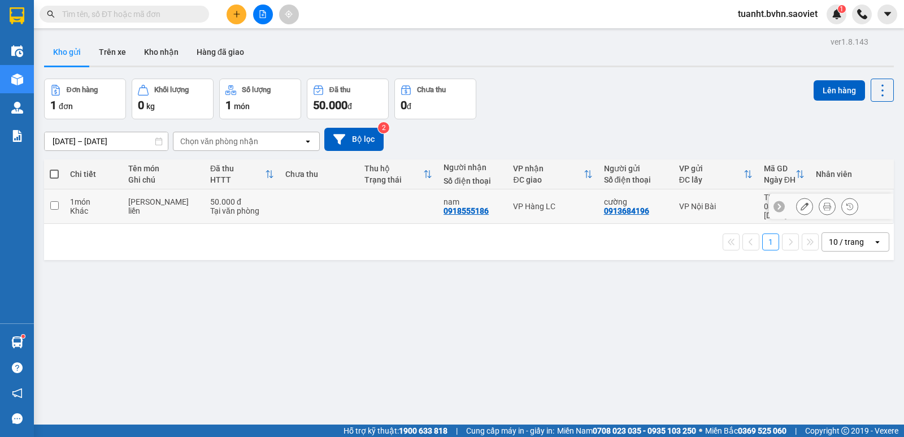
click at [52, 201] on input "checkbox" at bounding box center [54, 205] width 8 height 8
checkbox input "true"
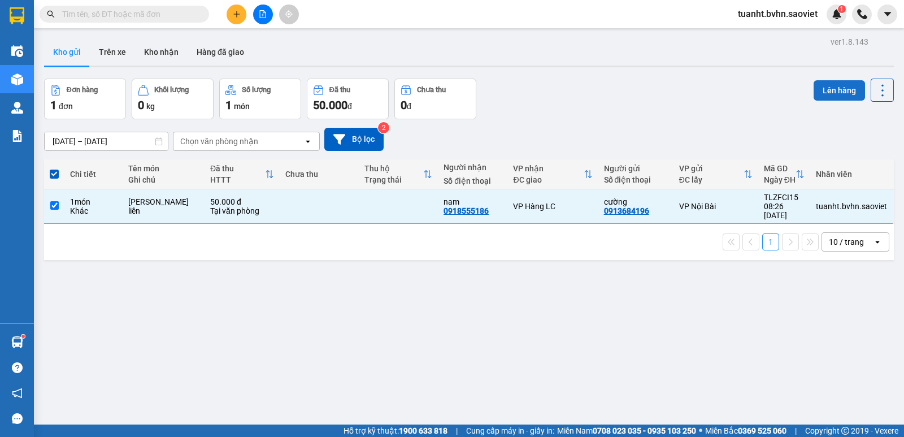
click at [830, 88] on button "Lên hàng" at bounding box center [839, 90] width 51 height 20
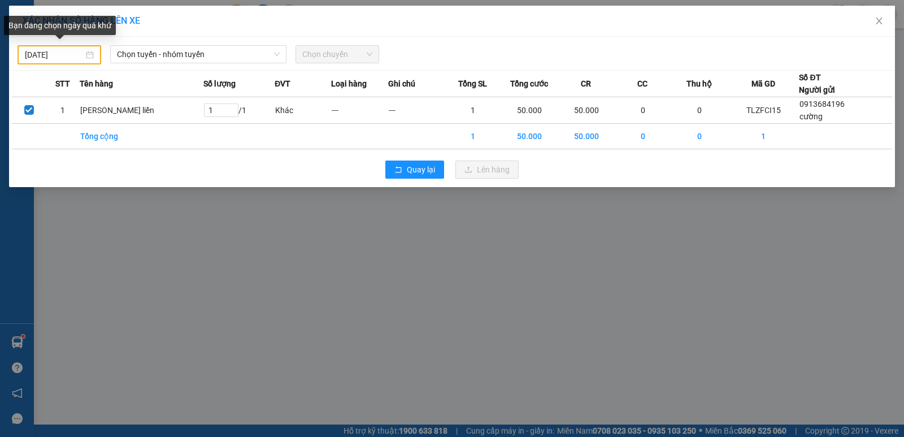
click at [30, 50] on input "[DATE]" at bounding box center [54, 55] width 59 height 12
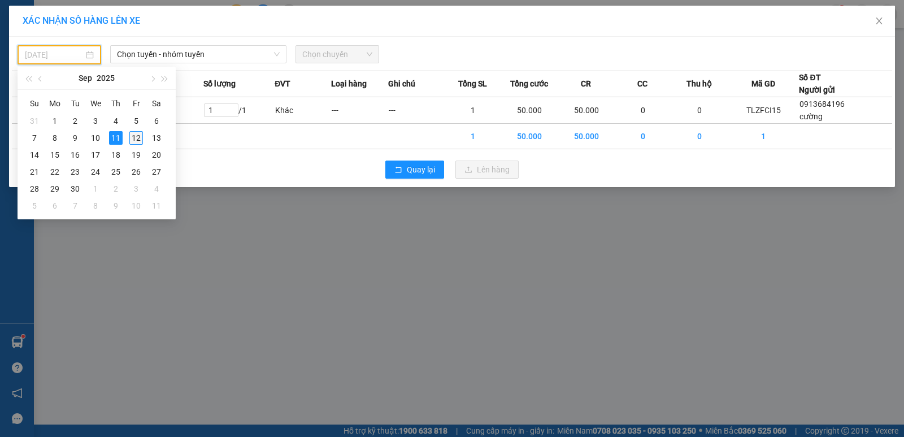
click at [140, 135] on div "12" at bounding box center [136, 138] width 14 height 14
type input "[DATE]"
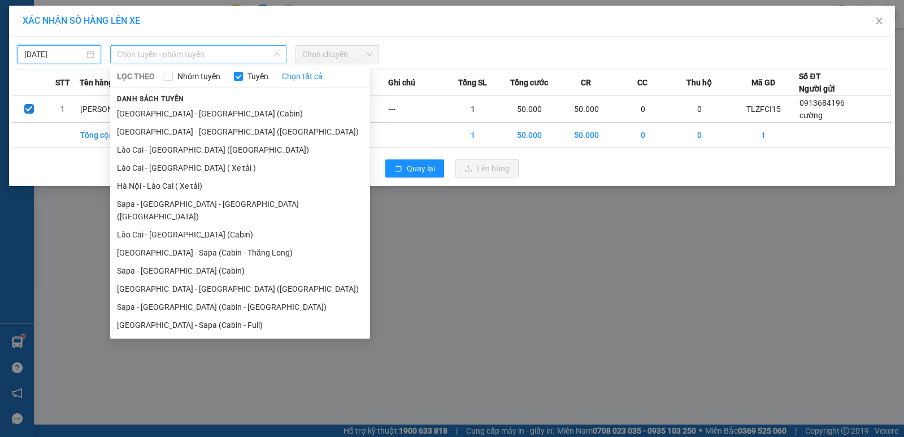
click at [201, 54] on span "Chọn tuyến - nhóm tuyến" at bounding box center [198, 54] width 163 height 17
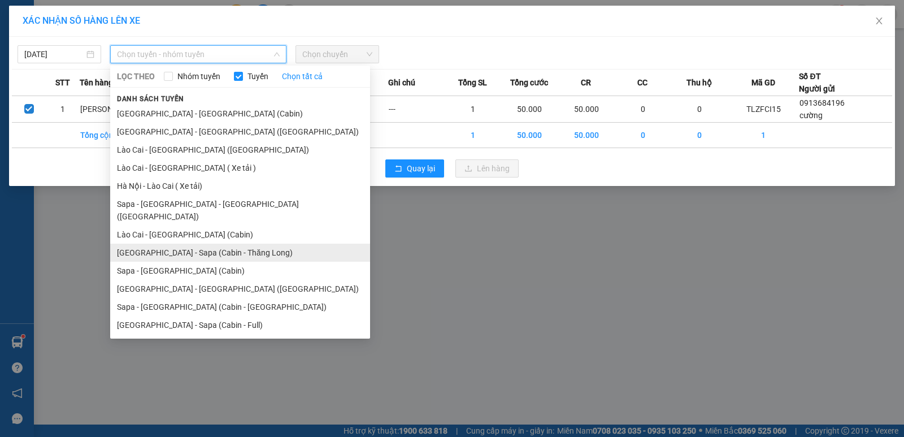
click at [234, 244] on li "[GEOGRAPHIC_DATA] - Sapa (Cabin - Thăng Long)" at bounding box center [240, 253] width 260 height 18
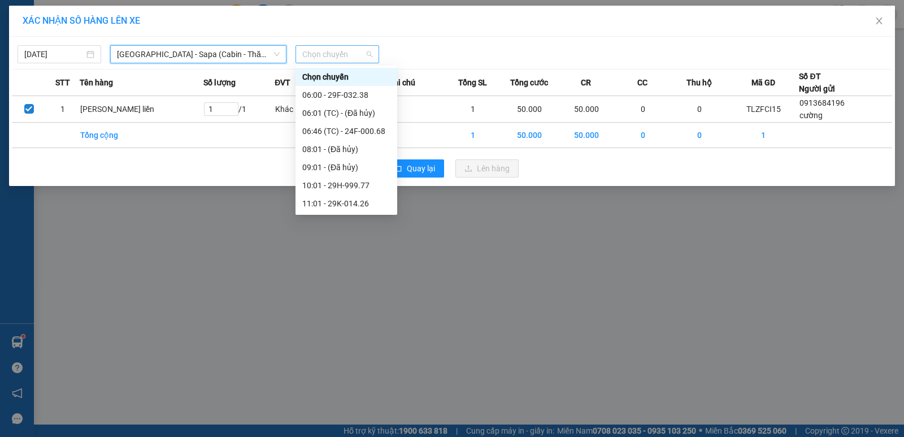
click at [341, 49] on span "Chọn chuyến" at bounding box center [337, 54] width 70 height 17
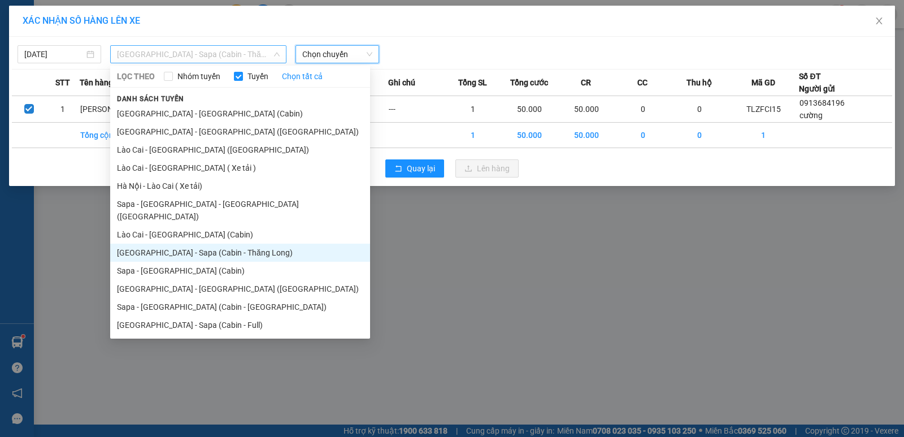
click at [218, 57] on span "[GEOGRAPHIC_DATA] - Sapa (Cabin - Thăng Long)" at bounding box center [198, 54] width 163 height 17
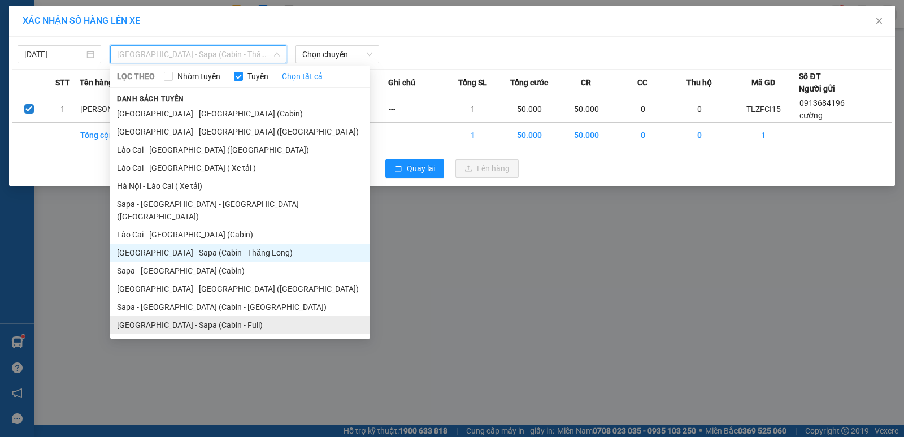
click at [225, 316] on li "[GEOGRAPHIC_DATA] - Sapa (Cabin - Full)" at bounding box center [240, 325] width 260 height 18
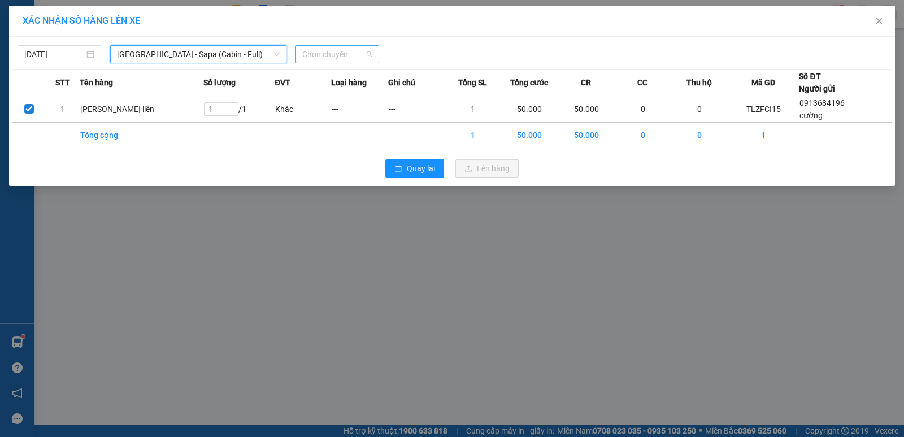
click at [337, 49] on span "Chọn chuyến" at bounding box center [337, 54] width 70 height 17
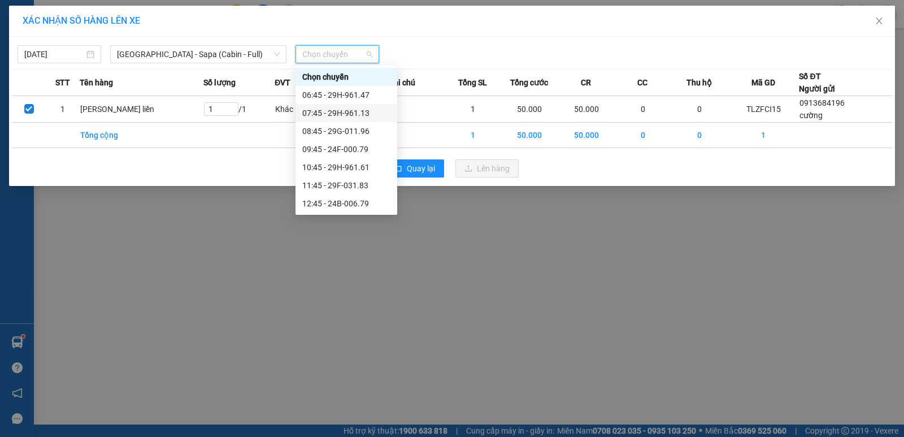
click at [364, 110] on div "07:45 - 29H-961.13" at bounding box center [346, 113] width 88 height 12
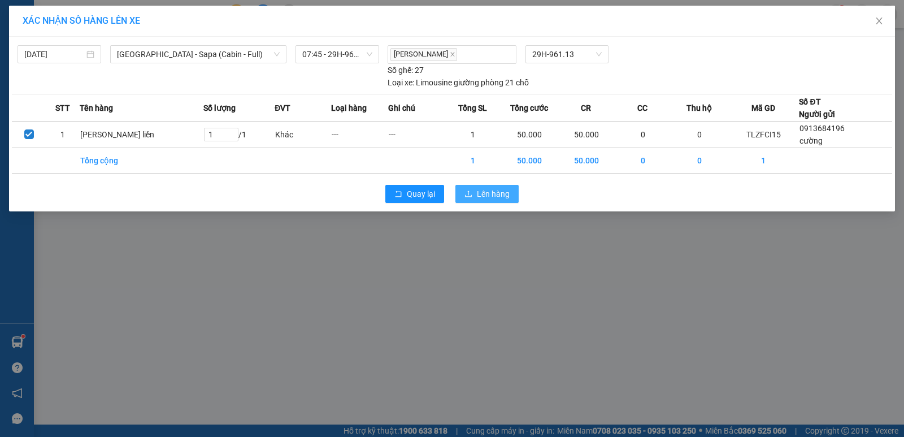
click at [503, 195] on span "Lên hàng" at bounding box center [493, 194] width 33 height 12
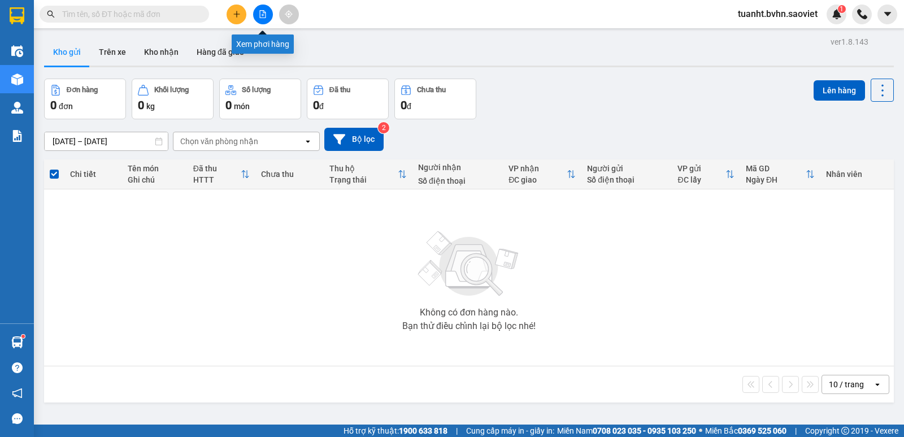
click at [265, 16] on icon "file-add" at bounding box center [263, 14] width 8 height 8
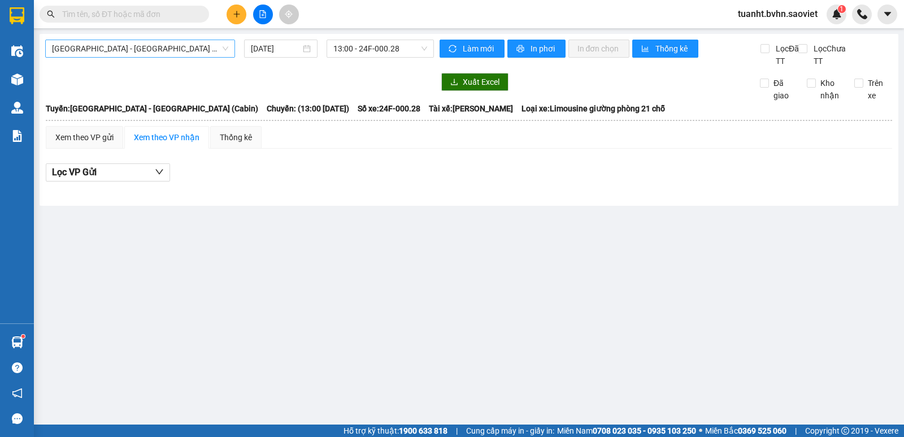
click at [183, 49] on span "[GEOGRAPHIC_DATA] - [GEOGRAPHIC_DATA] (Cabin)" at bounding box center [140, 48] width 176 height 17
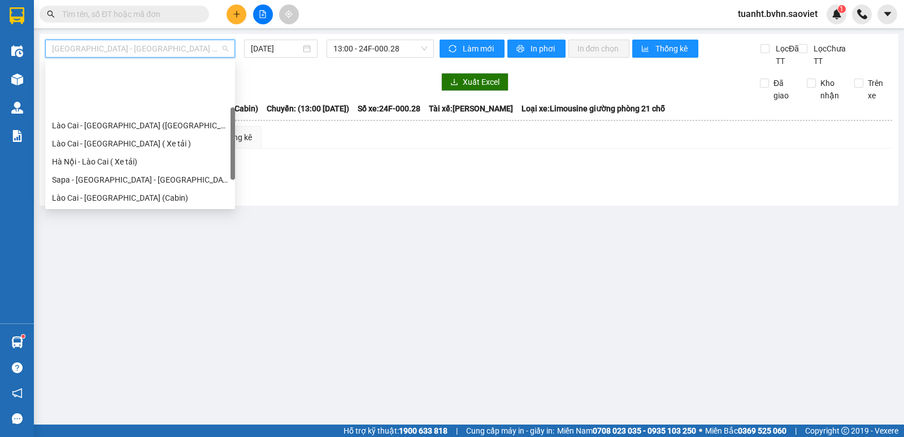
scroll to position [90, 0]
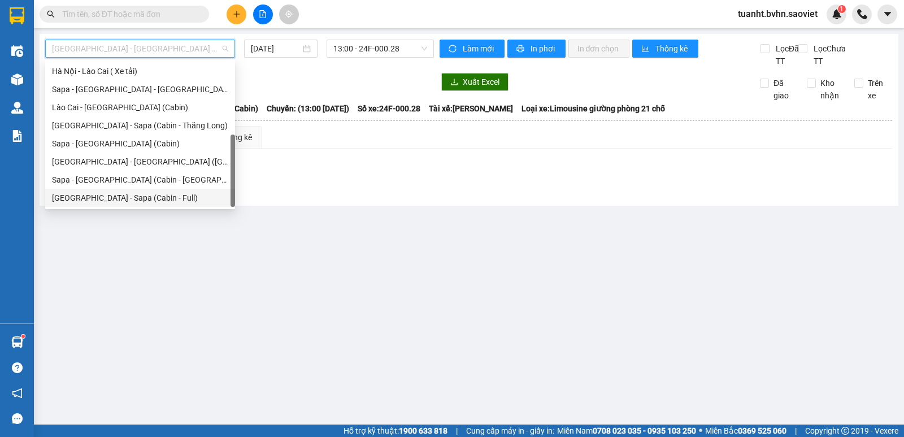
click at [175, 198] on div "[GEOGRAPHIC_DATA] - Sapa (Cabin - Full)" at bounding box center [140, 198] width 176 height 12
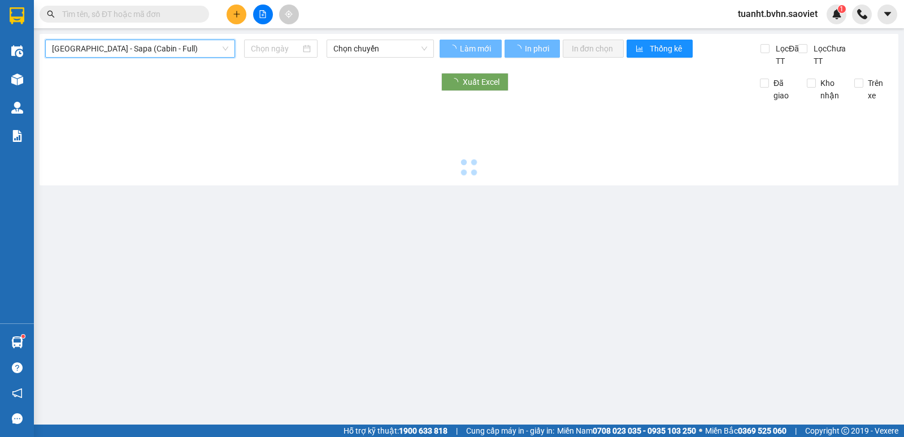
type input "[DATE]"
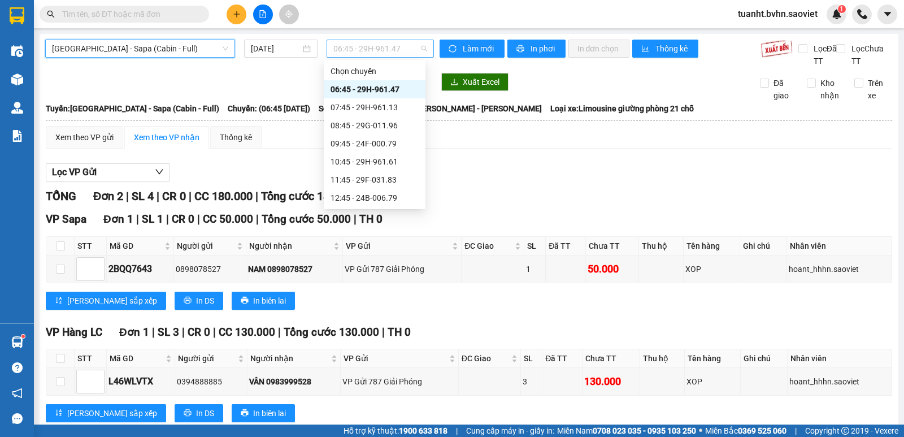
click at [393, 50] on span "06:45 - 29H-961.47" at bounding box center [379, 48] width 93 height 17
click at [396, 109] on div "07:45 - 29H-961.13" at bounding box center [375, 107] width 88 height 12
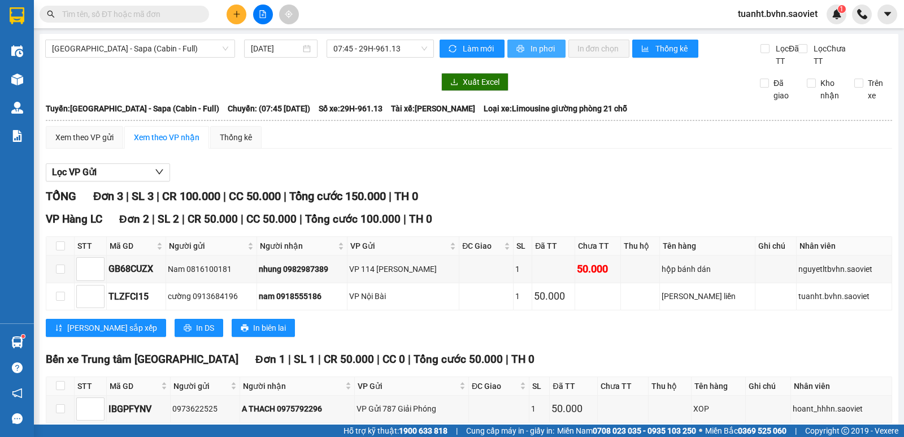
click at [535, 50] on span "In phơi" at bounding box center [544, 48] width 26 height 12
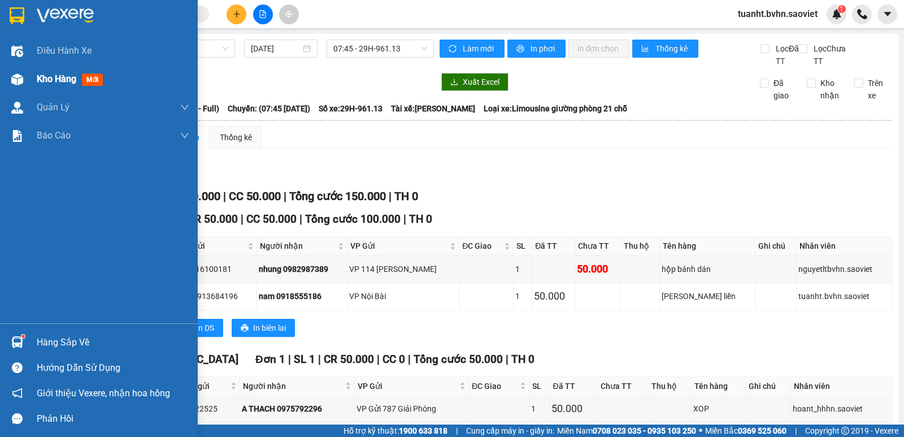
click at [15, 83] on img at bounding box center [17, 79] width 12 height 12
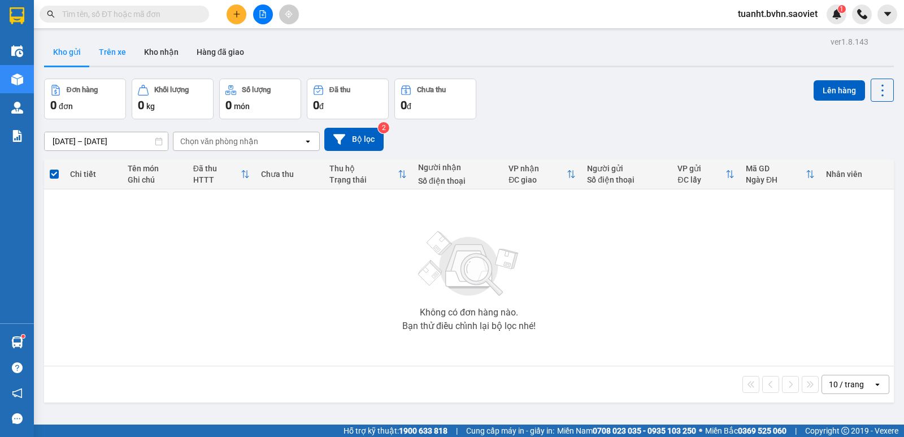
click at [118, 54] on button "Trên xe" at bounding box center [112, 51] width 45 height 27
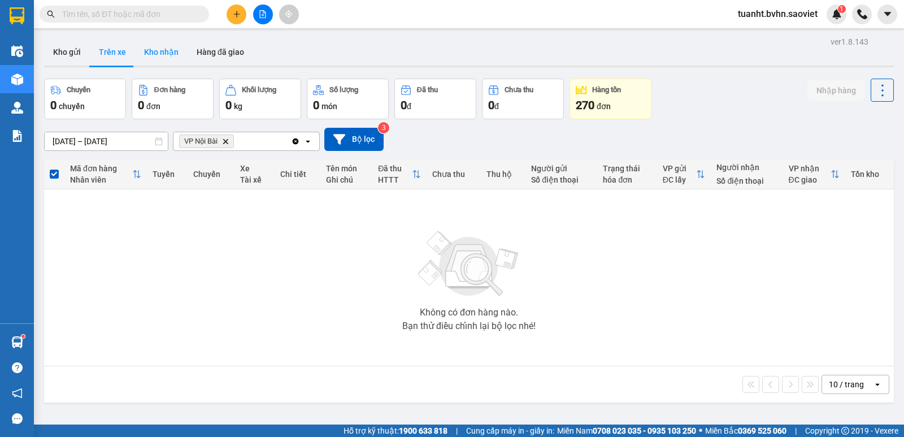
click at [162, 54] on button "Kho nhận" at bounding box center [161, 51] width 53 height 27
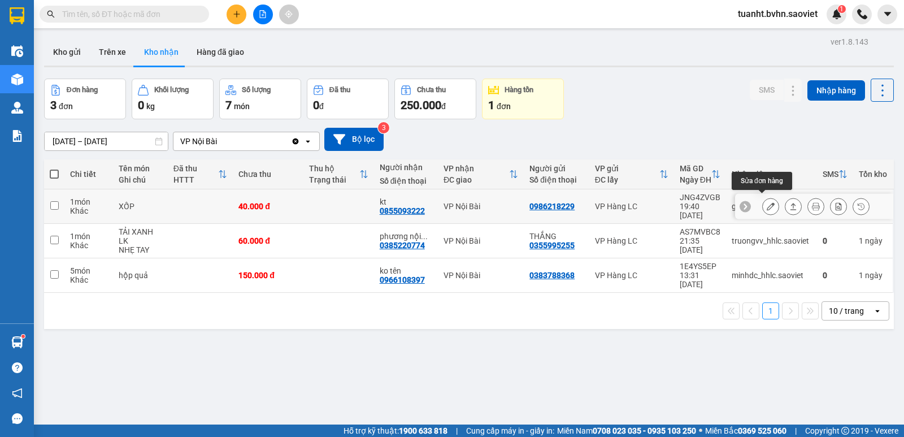
click at [767, 205] on icon at bounding box center [771, 206] width 8 height 8
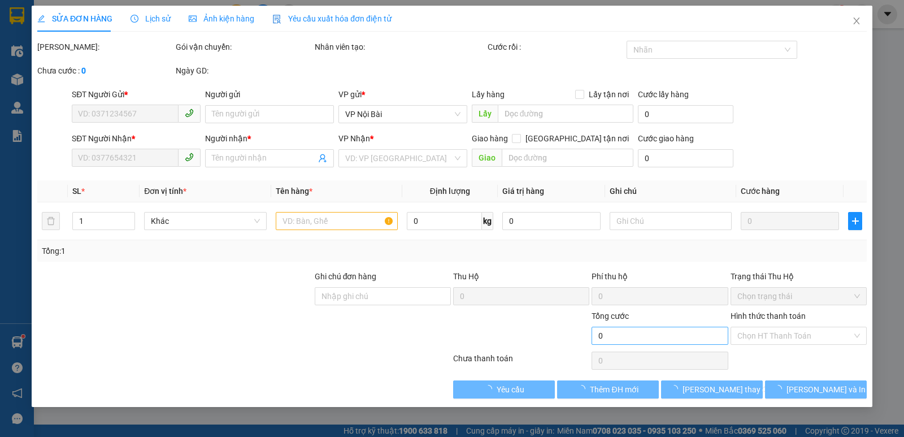
type input "0986218229"
type input "0855093222"
type input "kt"
type input "40.000"
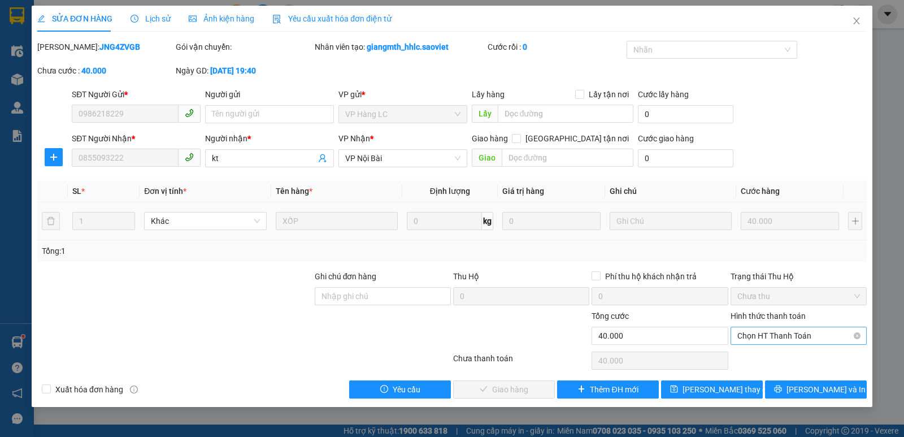
click at [814, 344] on span "Chọn HT Thanh Toán" at bounding box center [798, 335] width 123 height 17
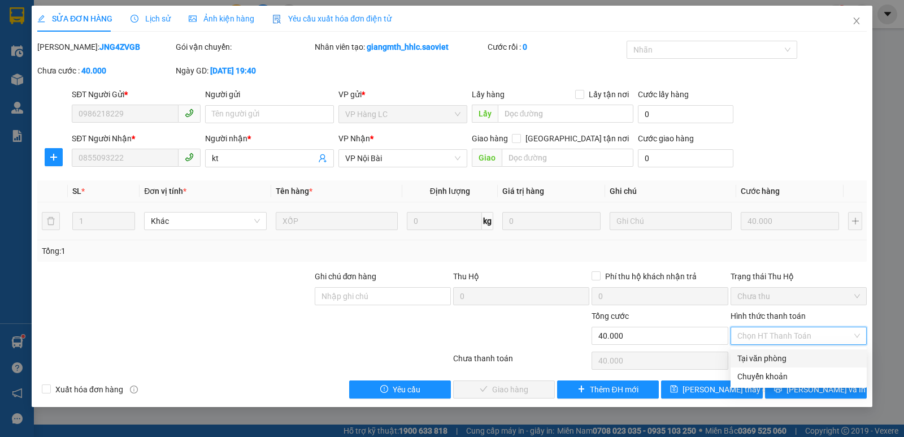
click at [776, 357] on div "Tại văn phòng" at bounding box center [798, 358] width 123 height 12
type input "0"
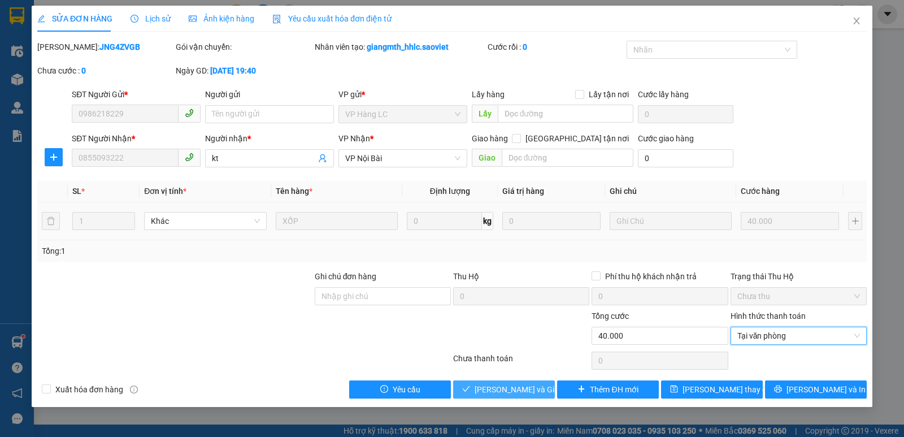
click at [518, 383] on span "[PERSON_NAME] và Giao hàng" at bounding box center [529, 389] width 108 height 12
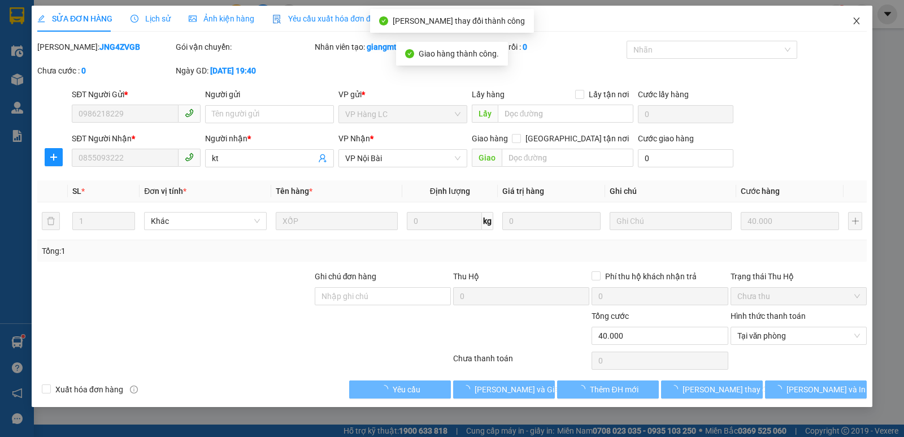
click at [861, 16] on span "Close" at bounding box center [857, 22] width 32 height 32
